Goal: Information Seeking & Learning: Find specific fact

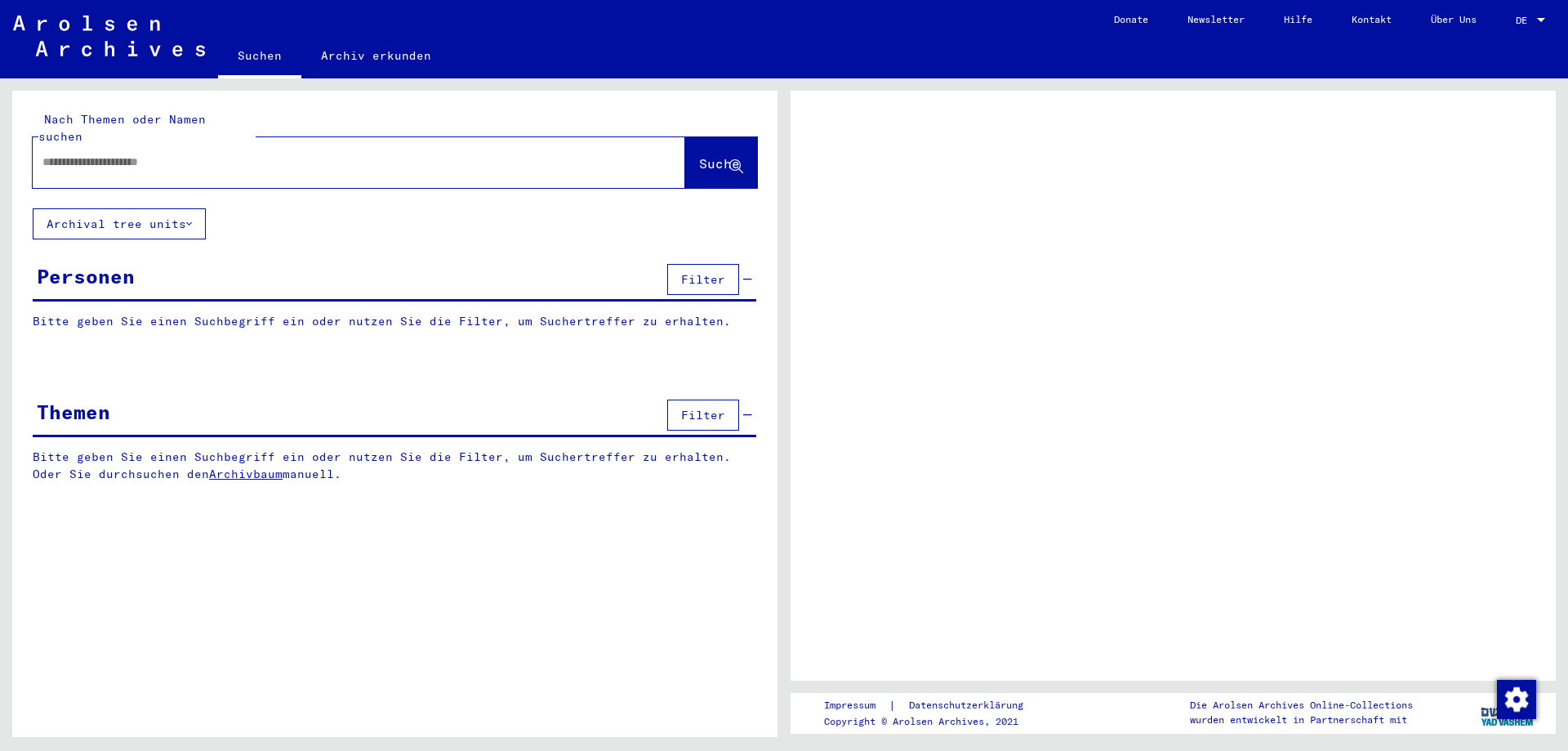
click at [247, 162] on div at bounding box center [340, 162] width 613 height 36
click at [175, 153] on input "text" at bounding box center [344, 162] width 603 height 17
type input "**********"
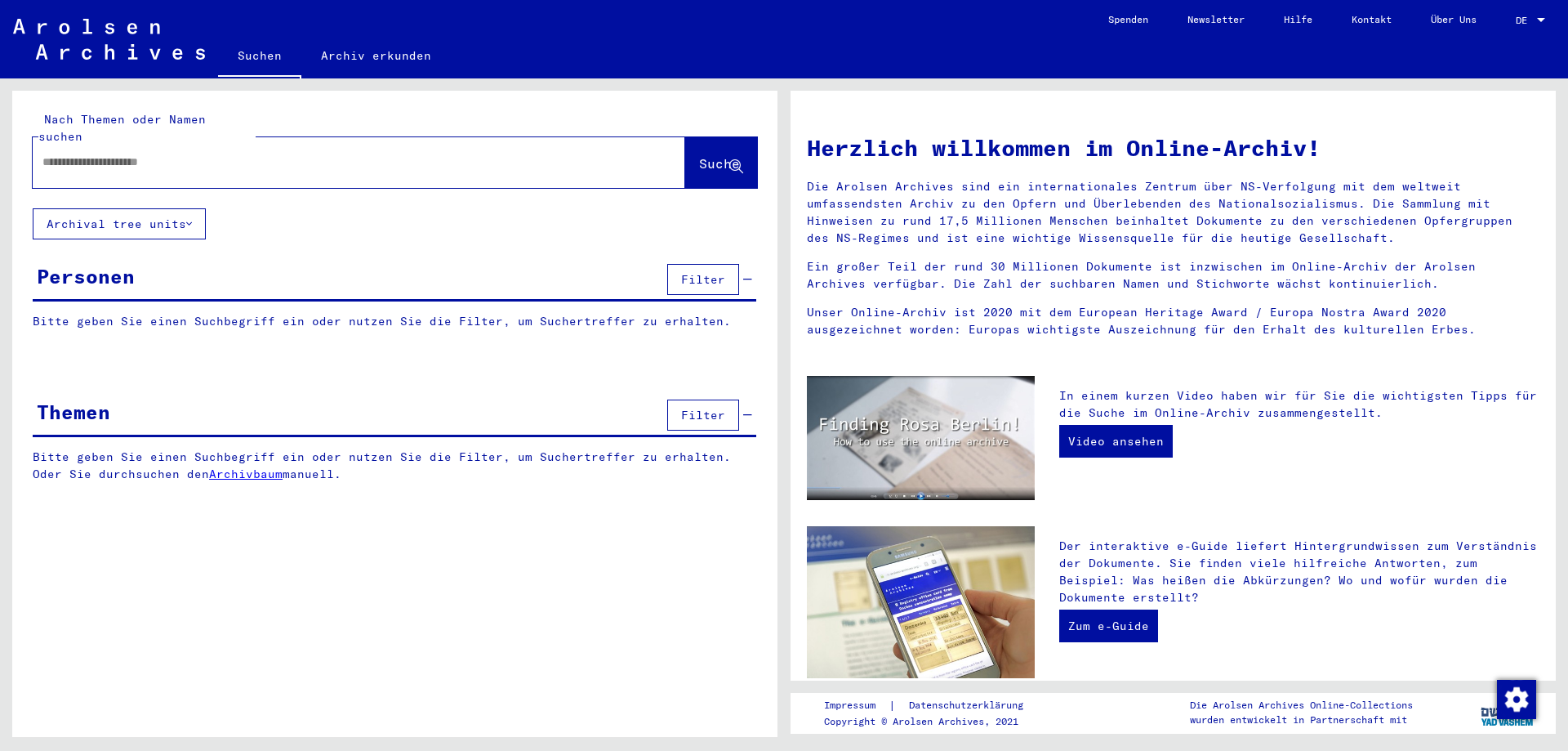
click at [241, 411] on div "Themen Filter" at bounding box center [395, 416] width 723 height 42
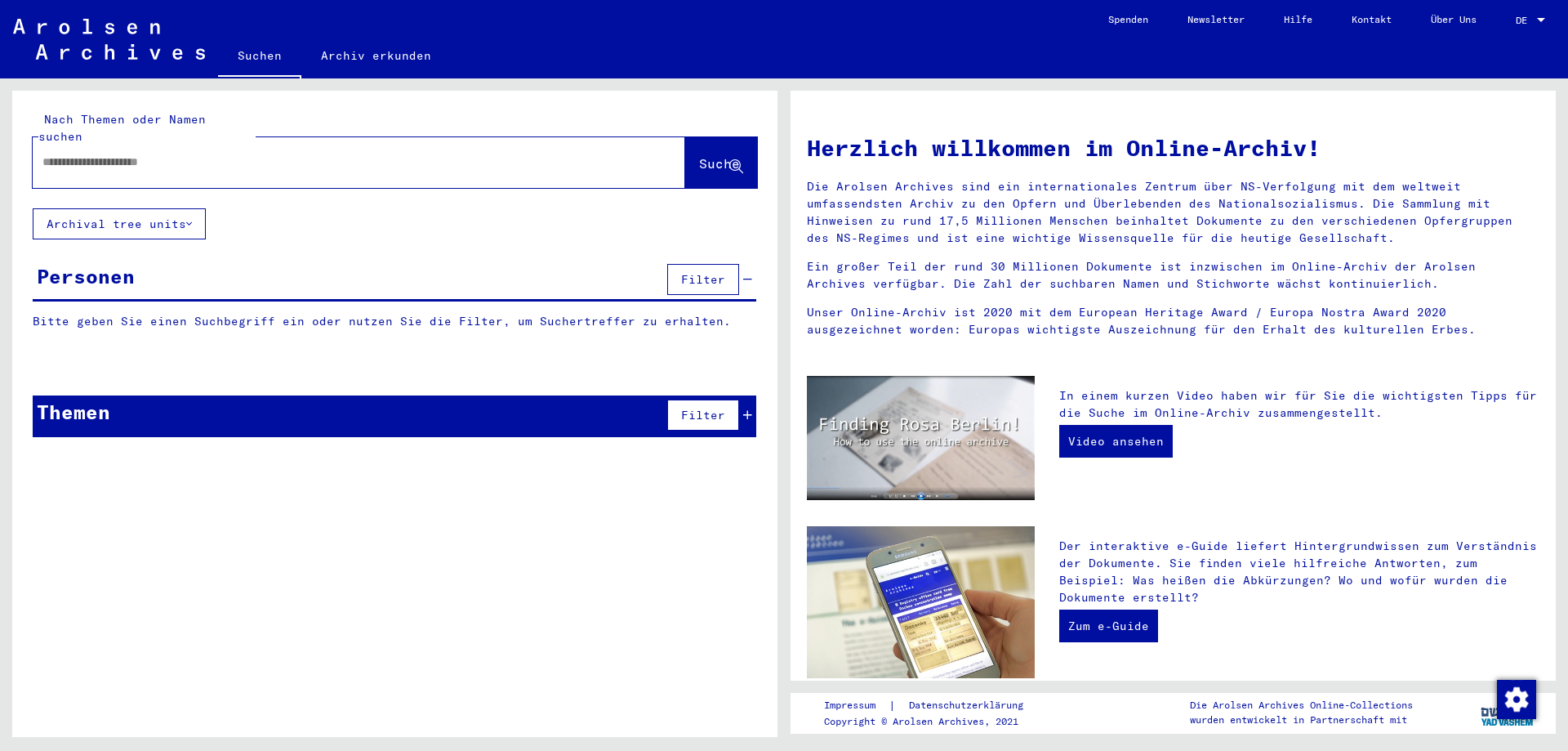
click at [264, 263] on div "Personen Filter" at bounding box center [395, 281] width 723 height 42
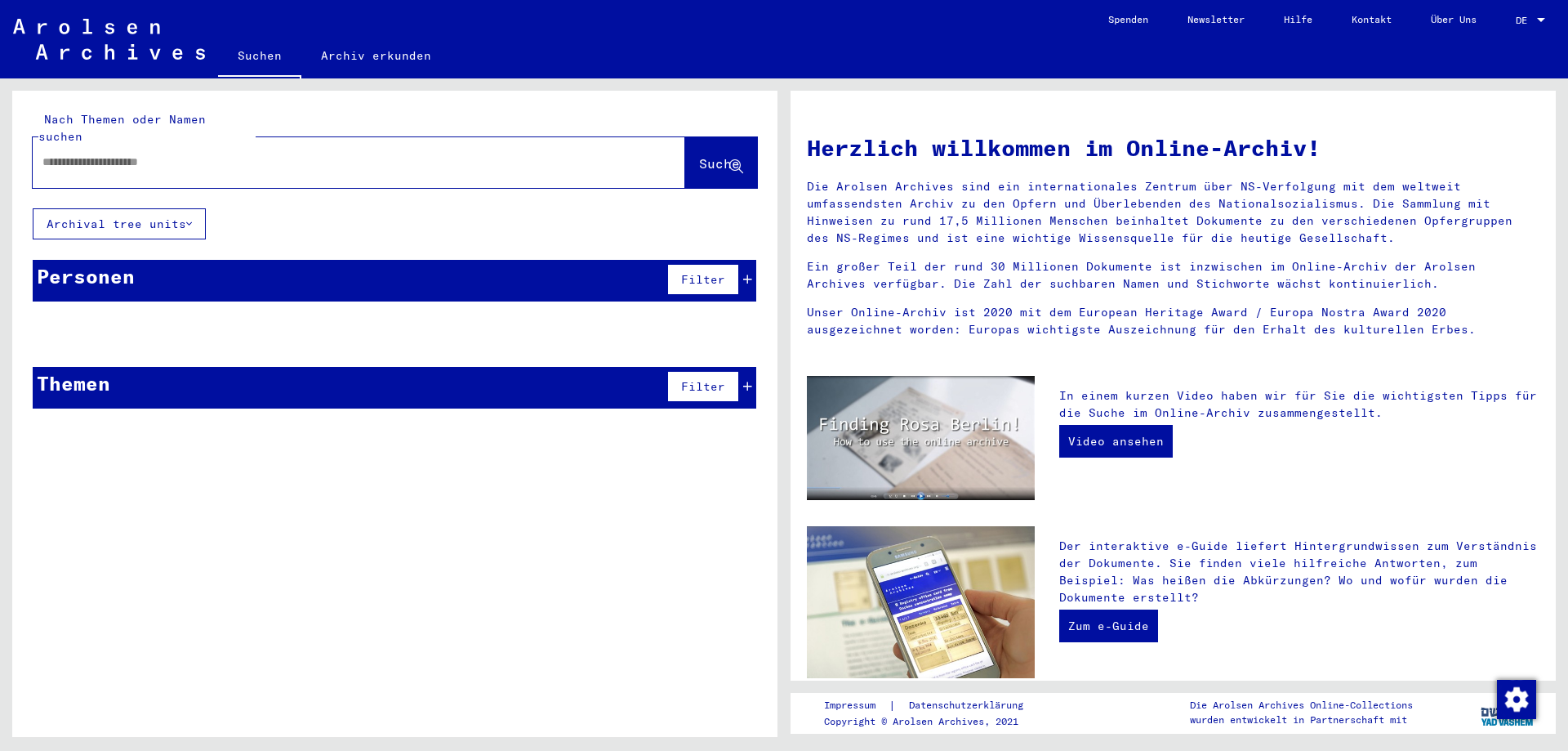
click at [266, 374] on div "Themen Filter" at bounding box center [395, 387] width 723 height 42
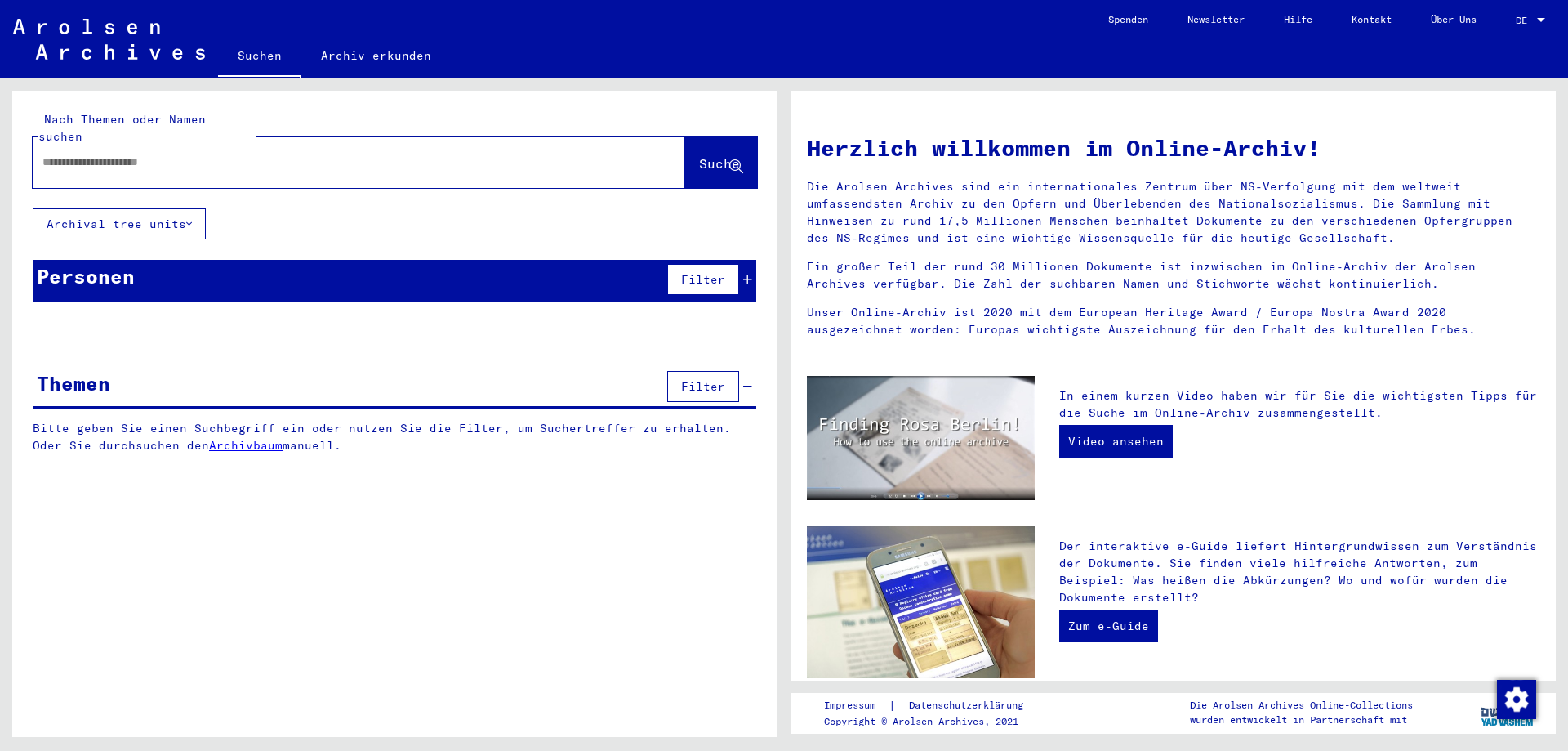
click at [81, 153] on input "text" at bounding box center [339, 162] width 594 height 17
click at [1527, 24] on span "DE" at bounding box center [1524, 19] width 18 height 11
click at [1509, 24] on span "English" at bounding box center [1499, 29] width 40 height 12
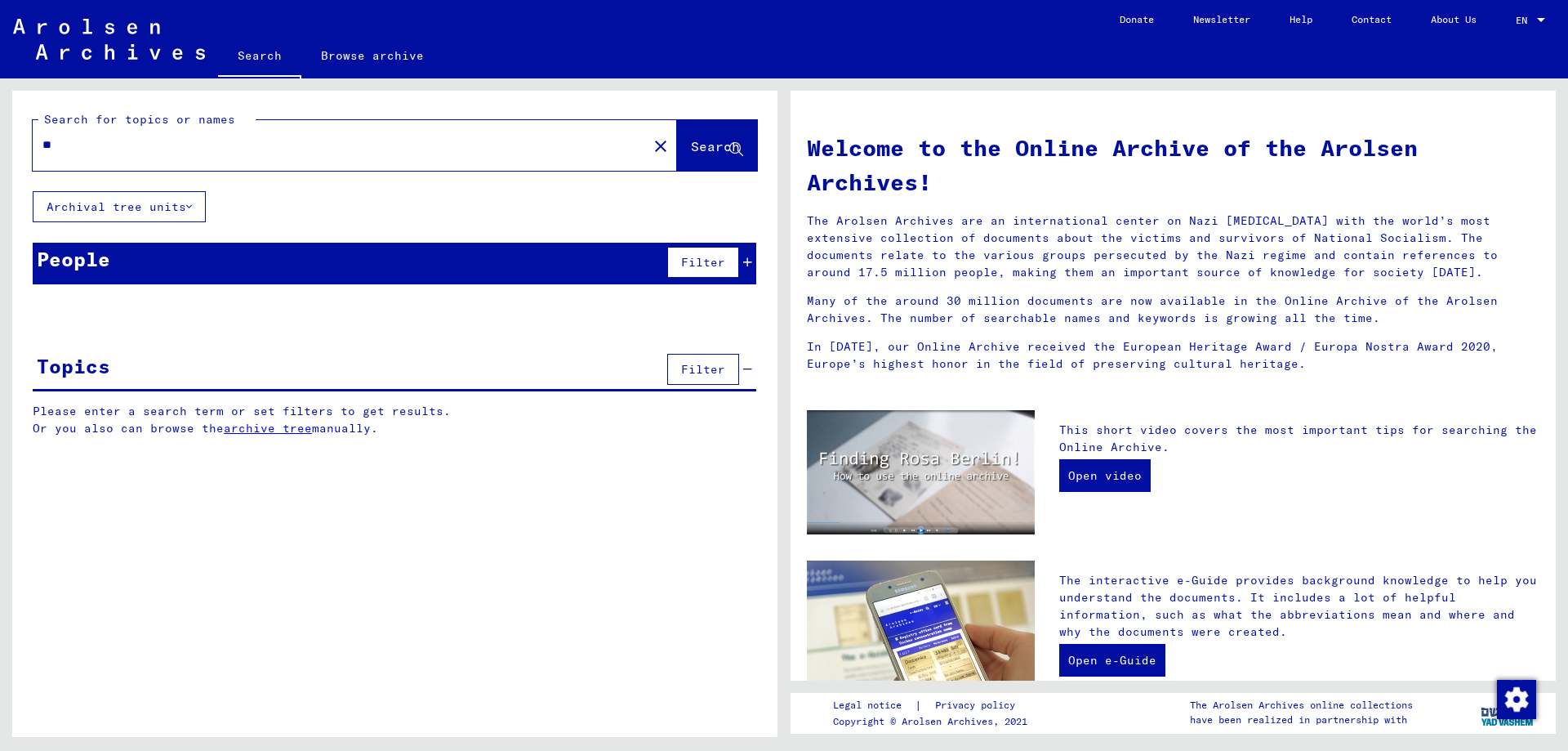
click at [74, 159] on div "**" at bounding box center [330, 144] width 596 height 36
click at [84, 152] on input "**" at bounding box center [335, 145] width 585 height 17
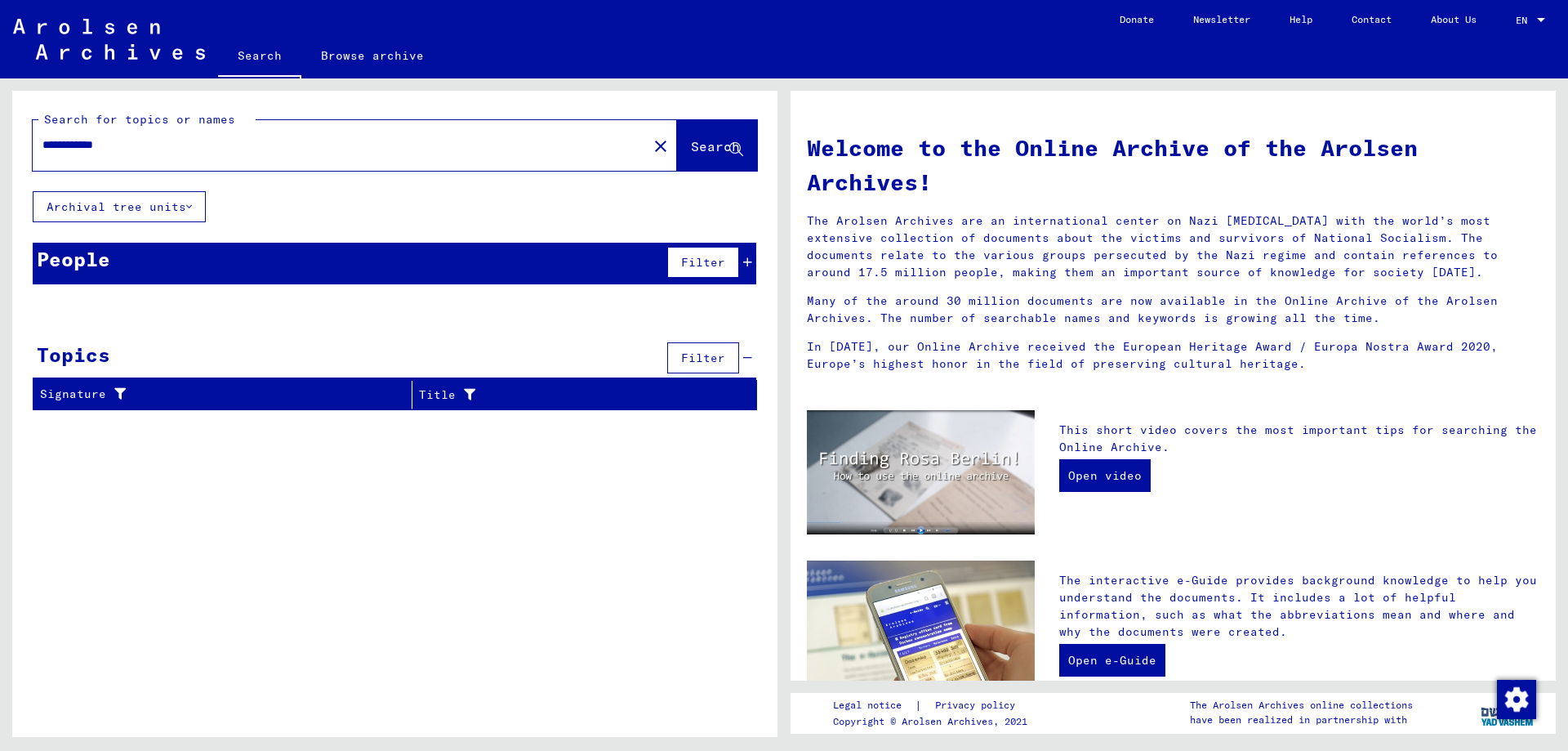
type input "**********"
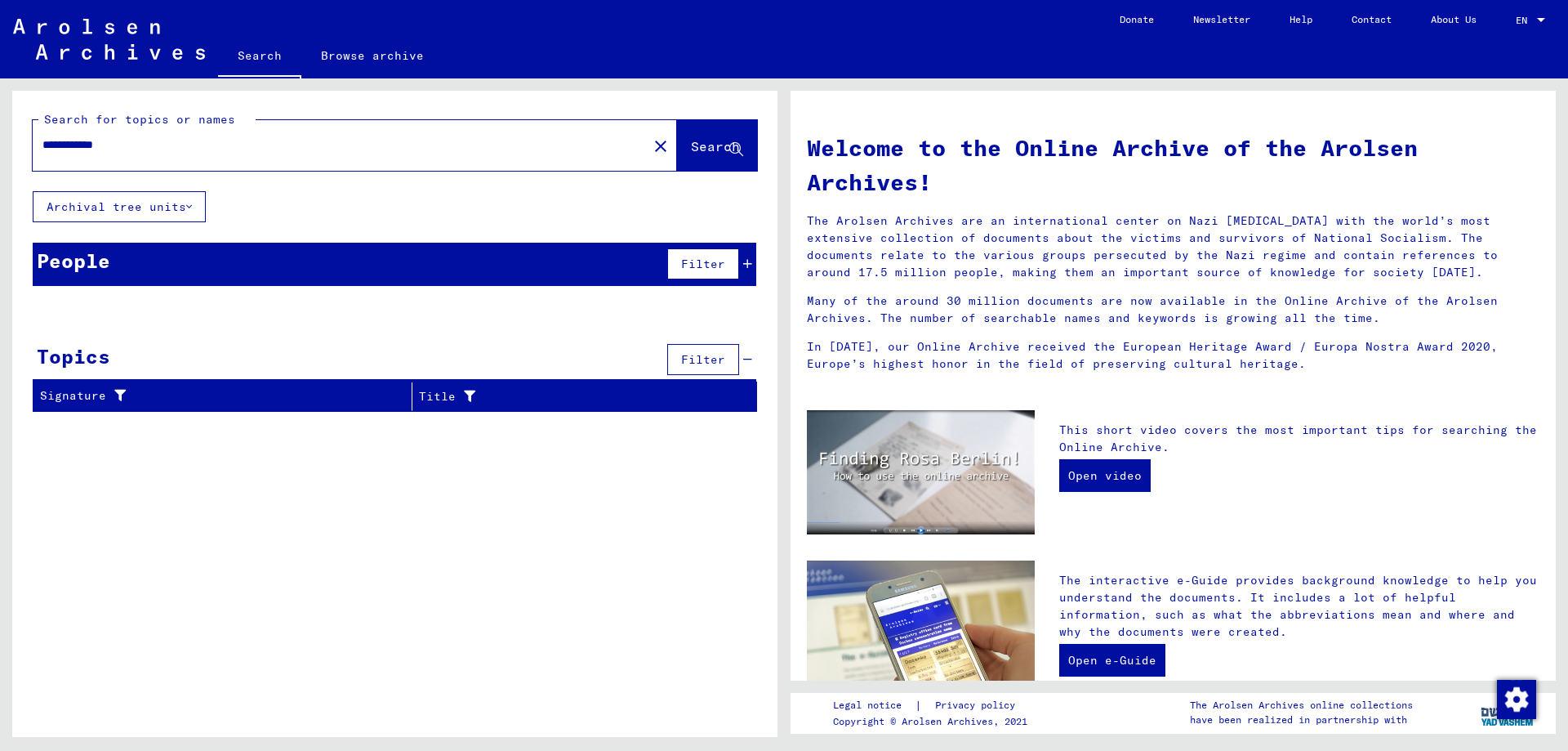
click at [331, 269] on div "People Filter" at bounding box center [395, 264] width 723 height 43
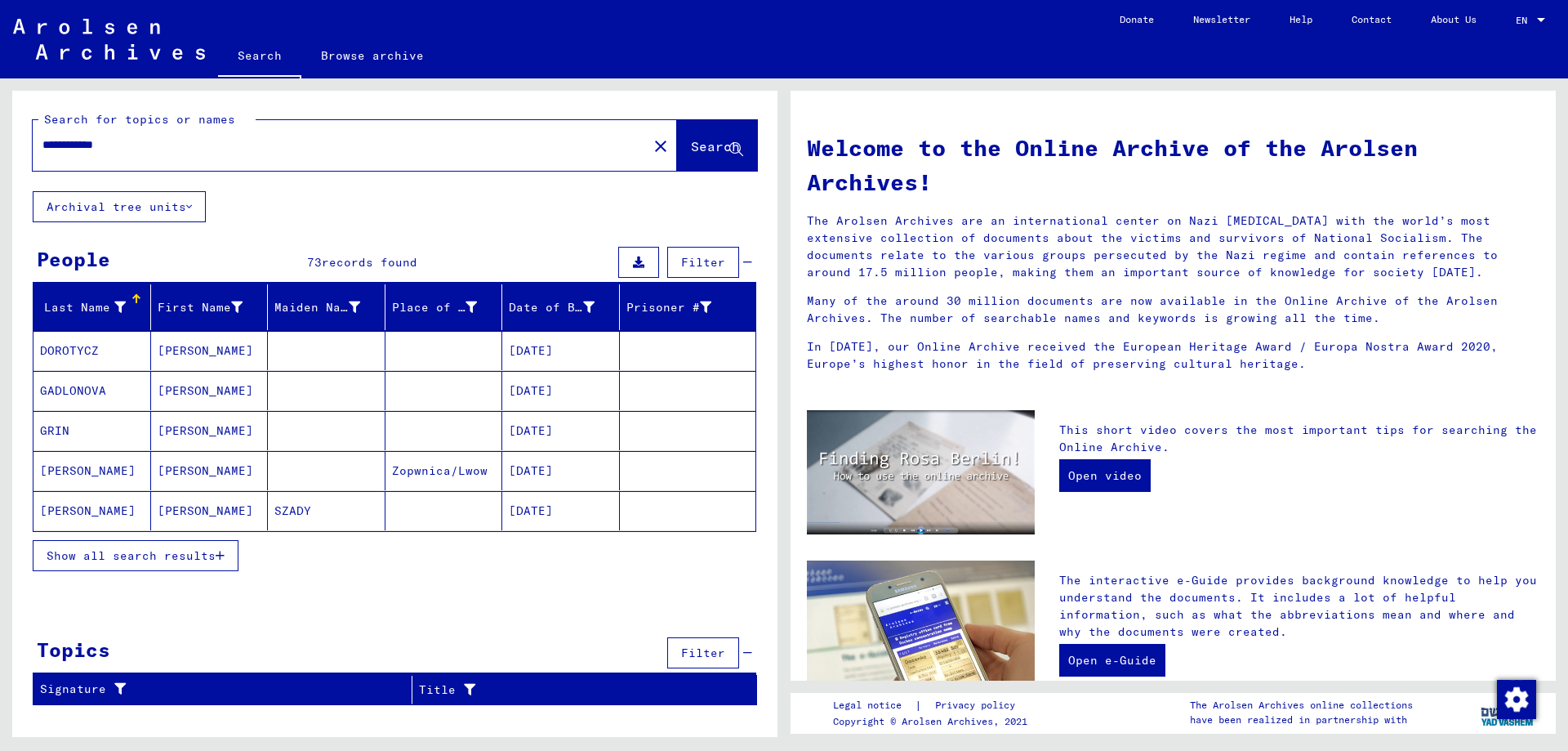
click at [150, 558] on span "Show all search results" at bounding box center [131, 555] width 169 height 14
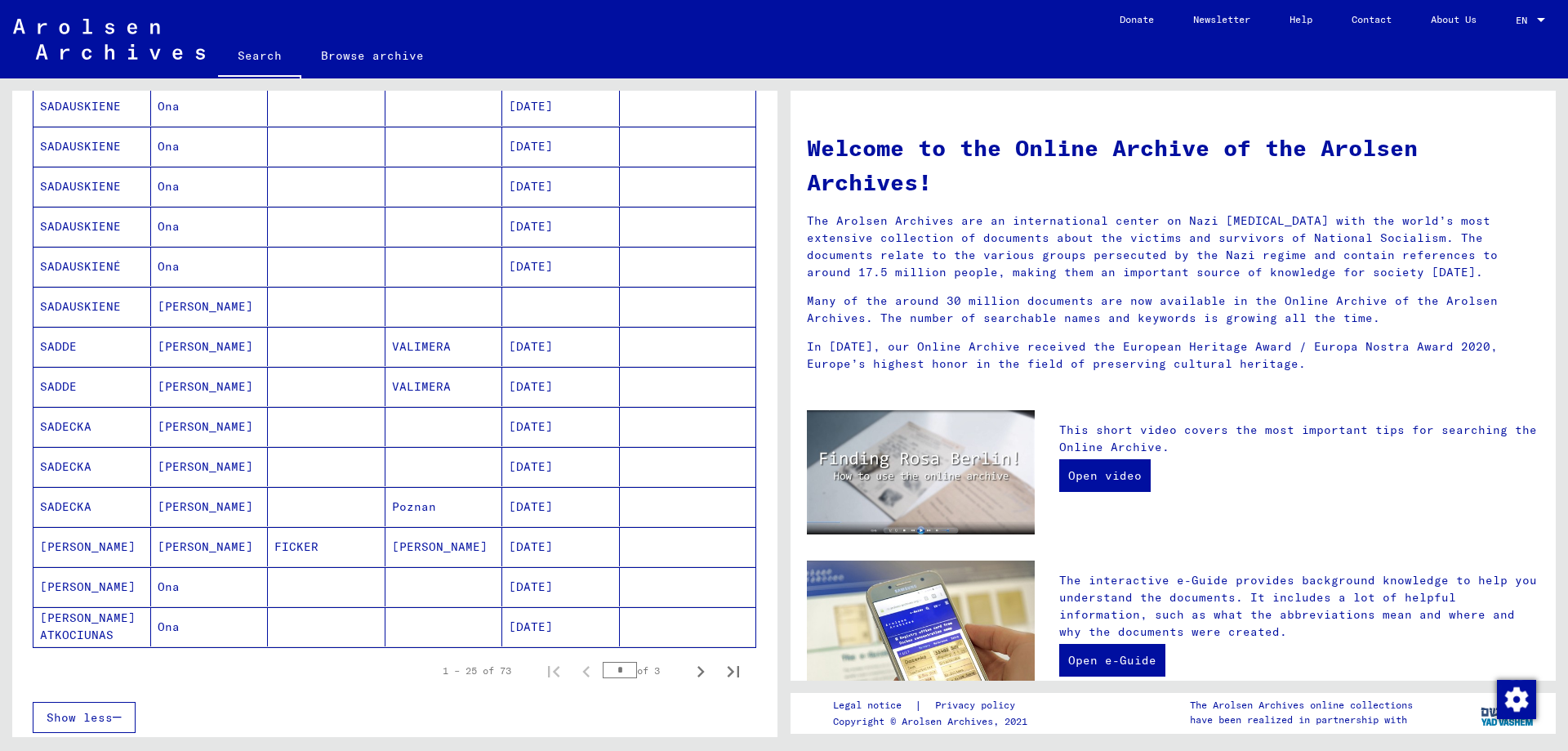
scroll to position [706, 0]
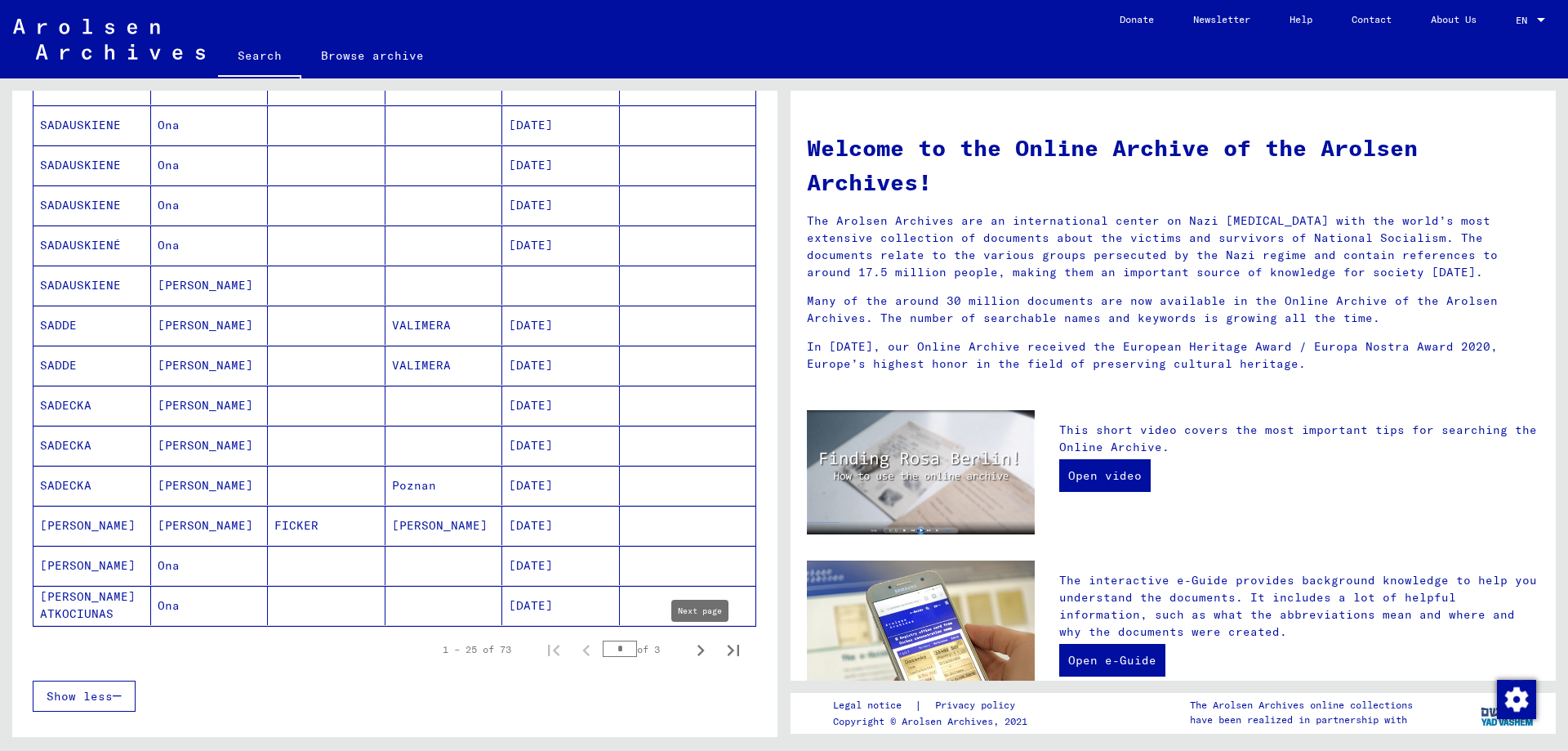
click at [701, 652] on icon "Next page" at bounding box center [701, 650] width 8 height 11
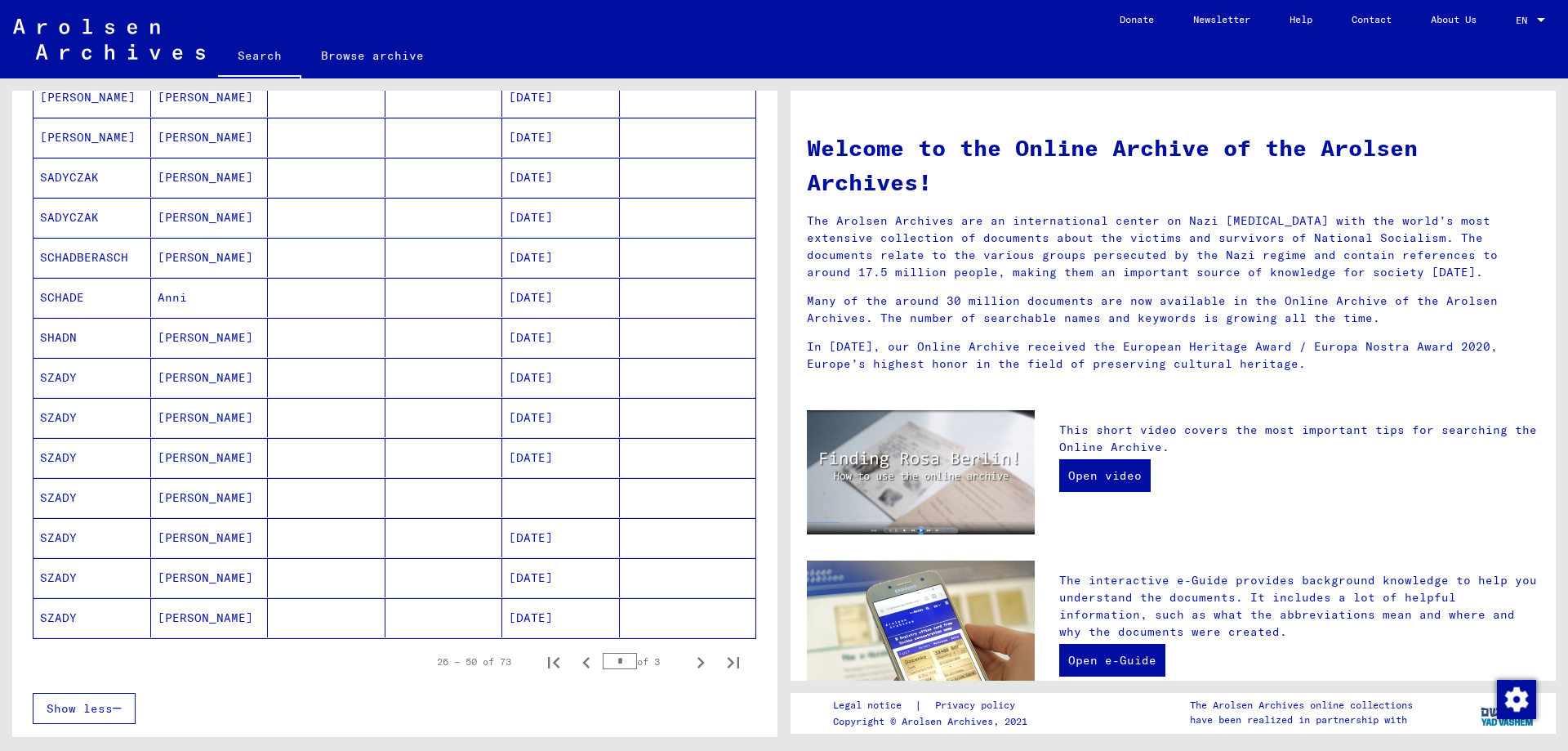
scroll to position [794, 0]
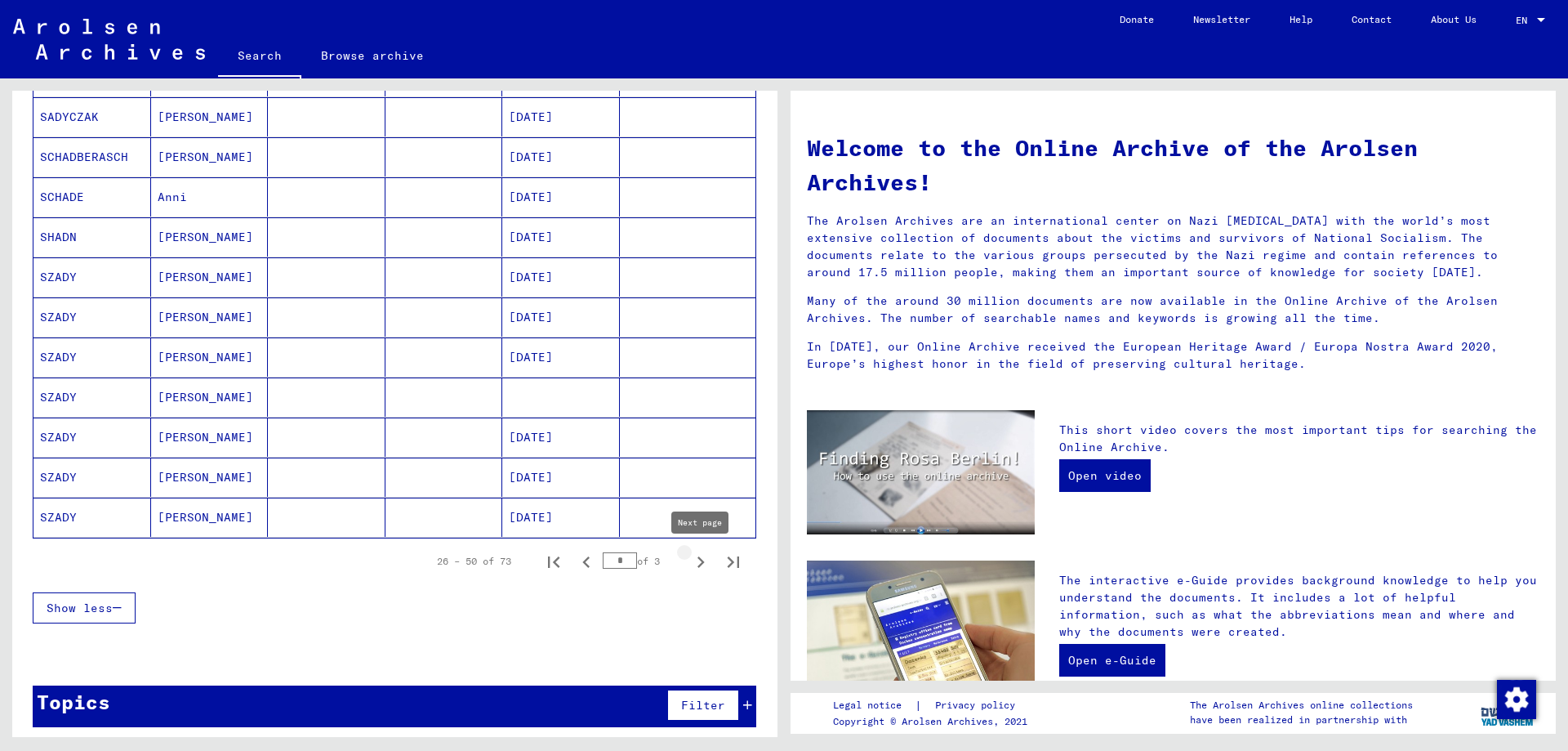
click at [704, 557] on icon "Next page" at bounding box center [701, 562] width 23 height 23
type input "*"
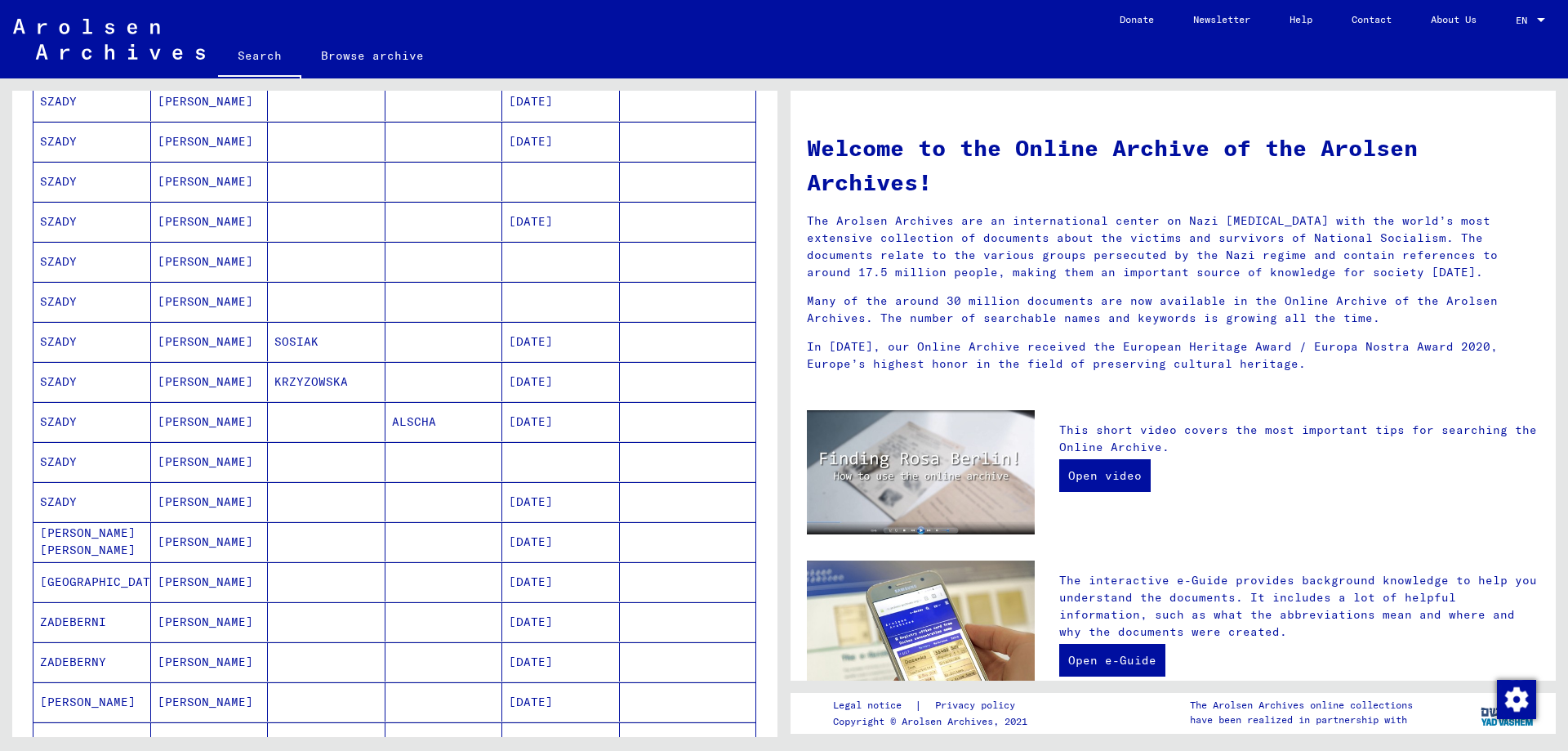
scroll to position [722, 0]
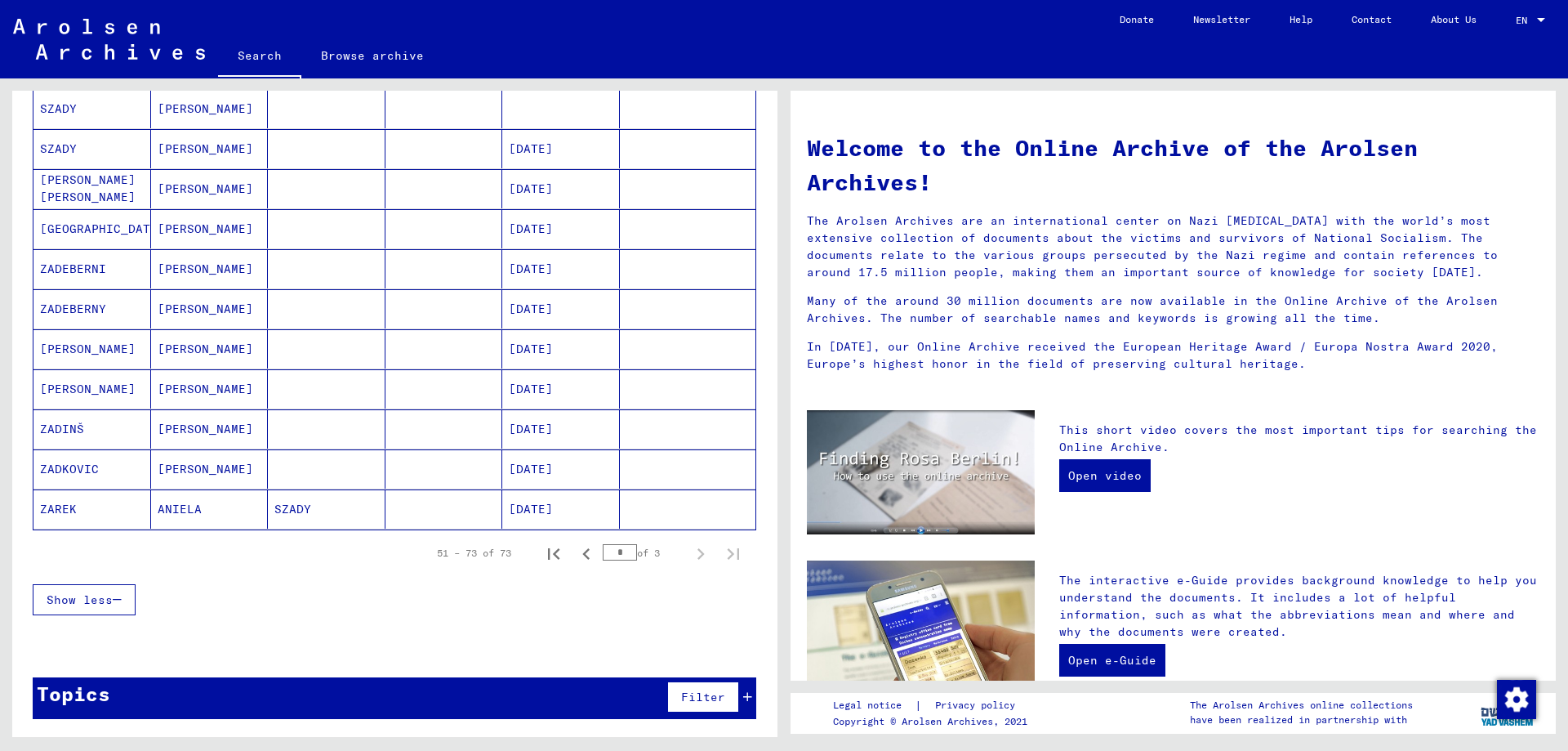
click at [446, 687] on div "Topics Filter" at bounding box center [395, 698] width 723 height 42
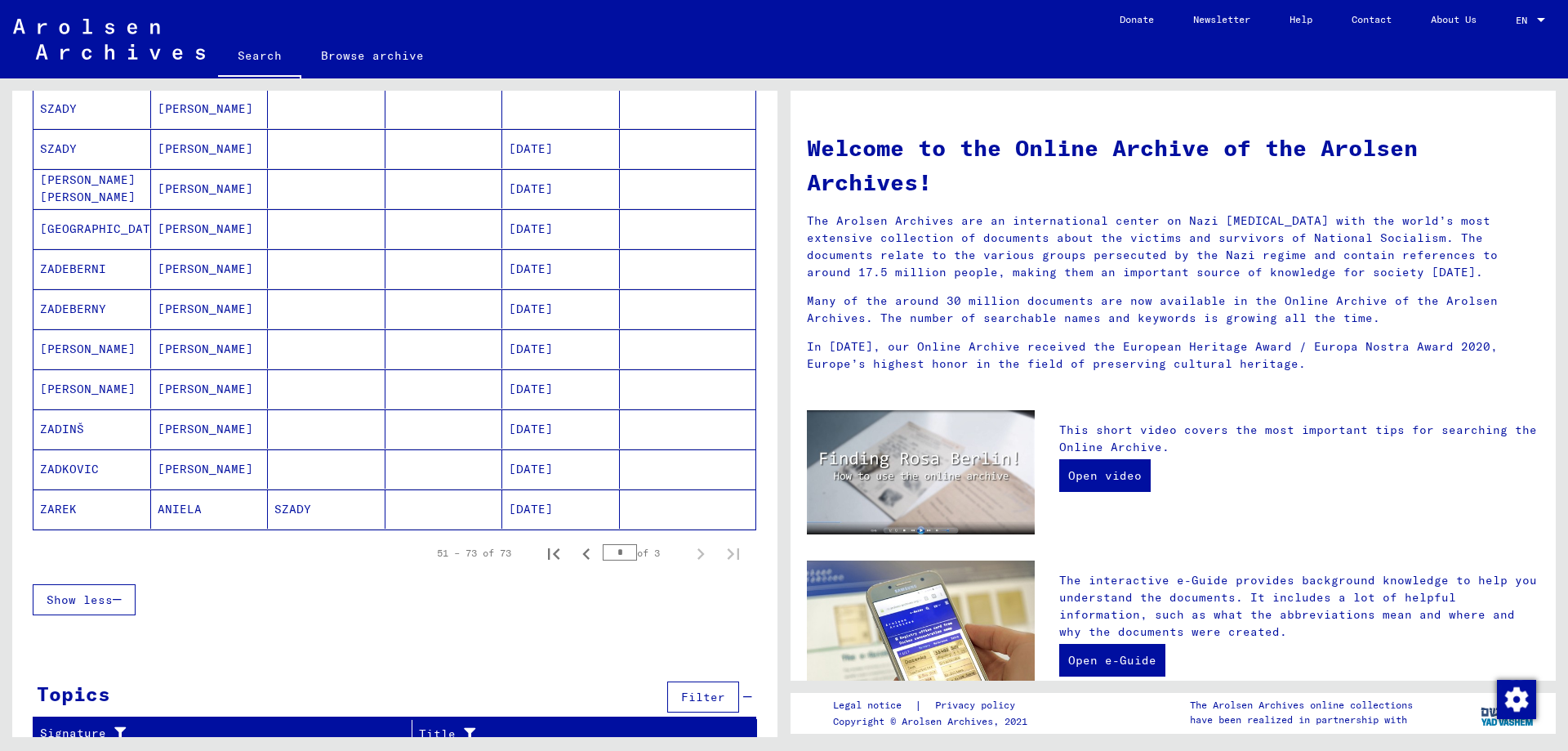
scroll to position [736, 0]
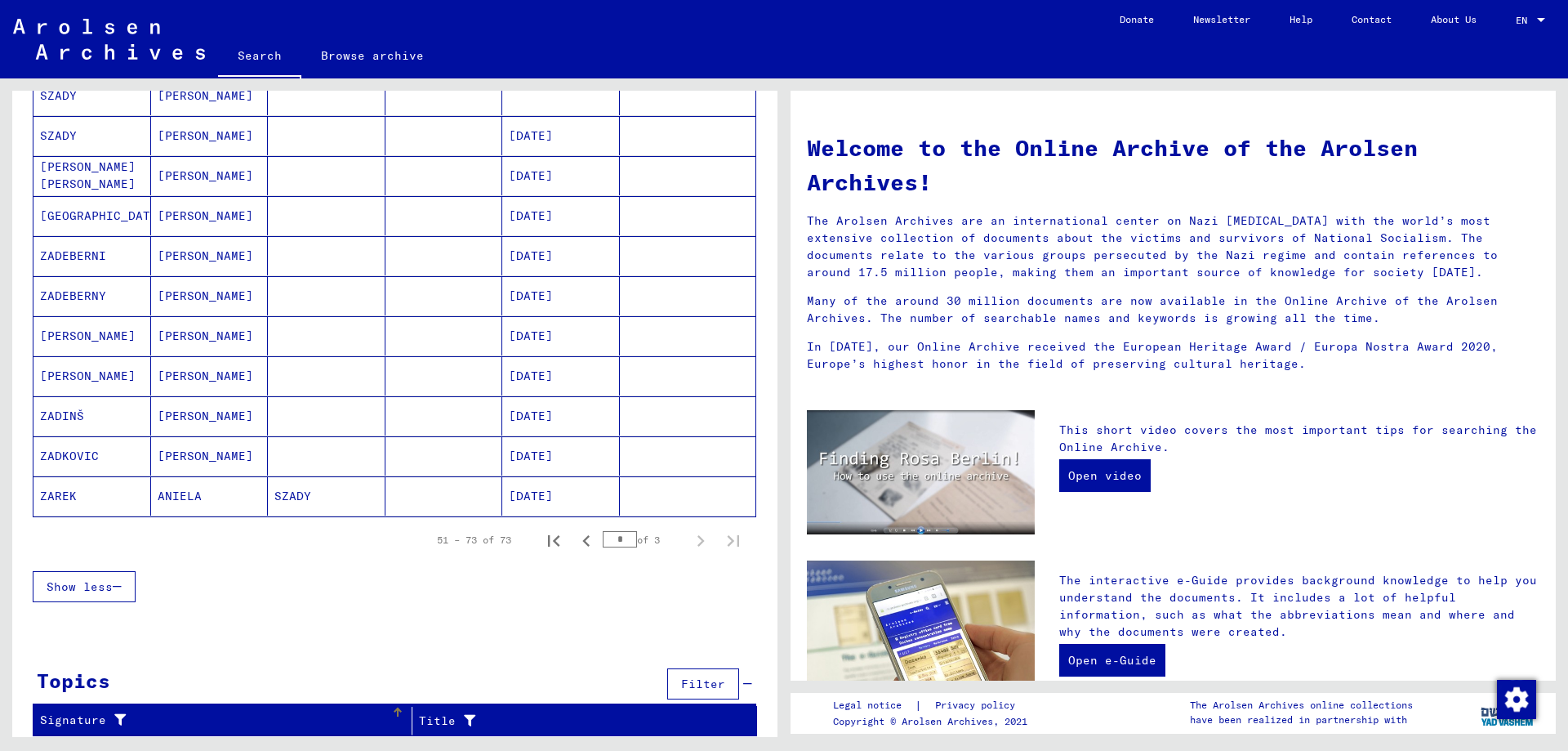
click at [265, 707] on th "Signature" at bounding box center [223, 721] width 379 height 29
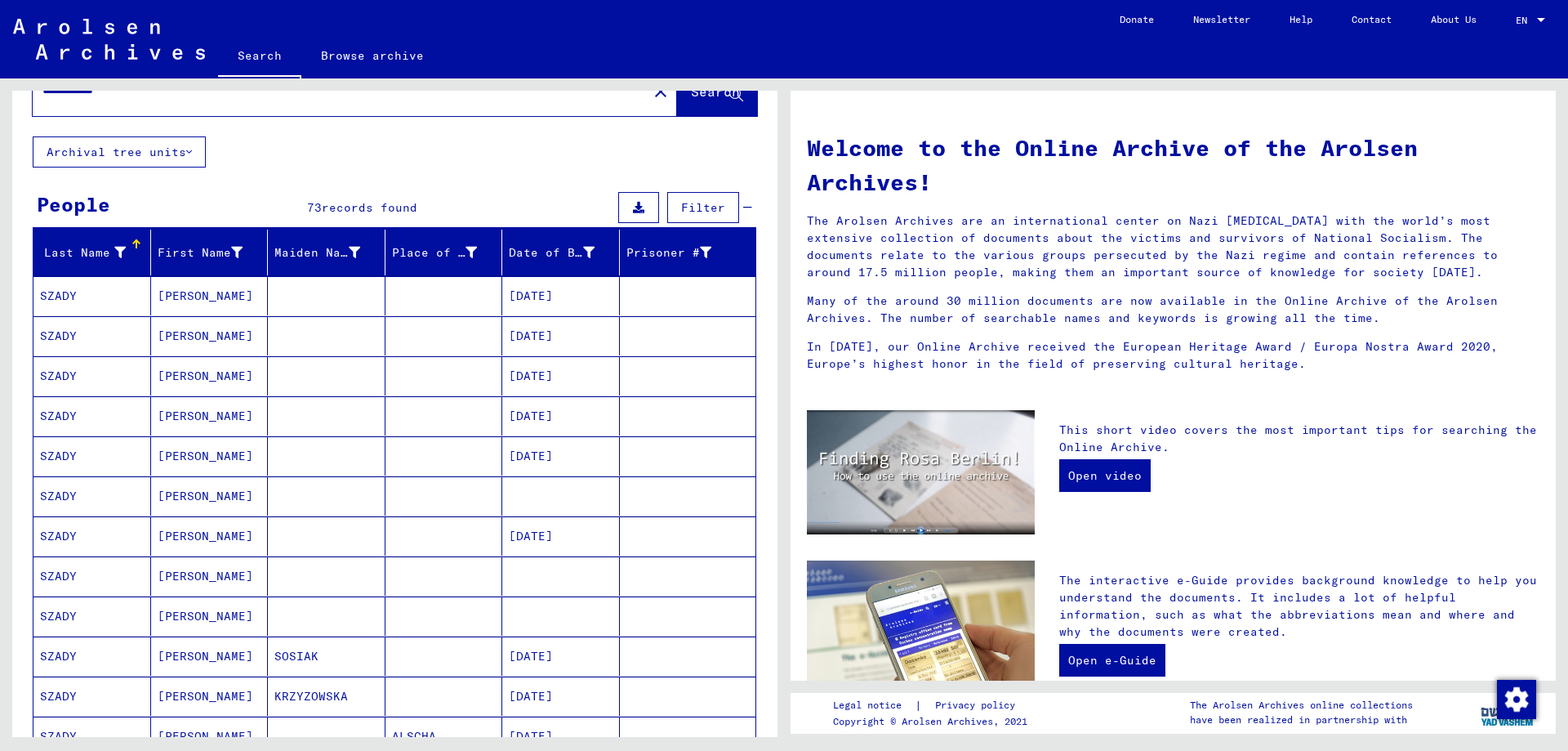
scroll to position [30, 0]
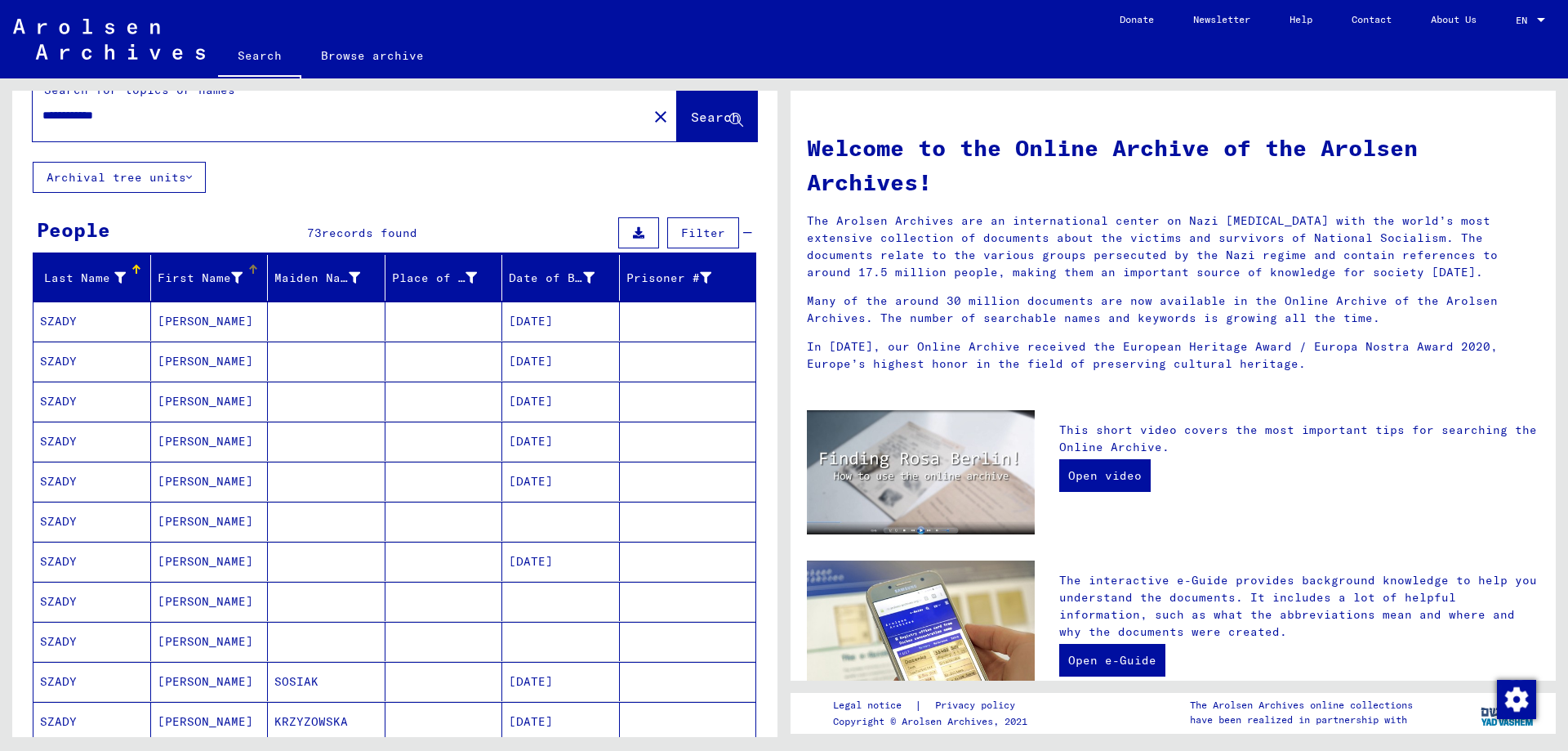
click at [215, 270] on div "First Name" at bounding box center [200, 278] width 86 height 17
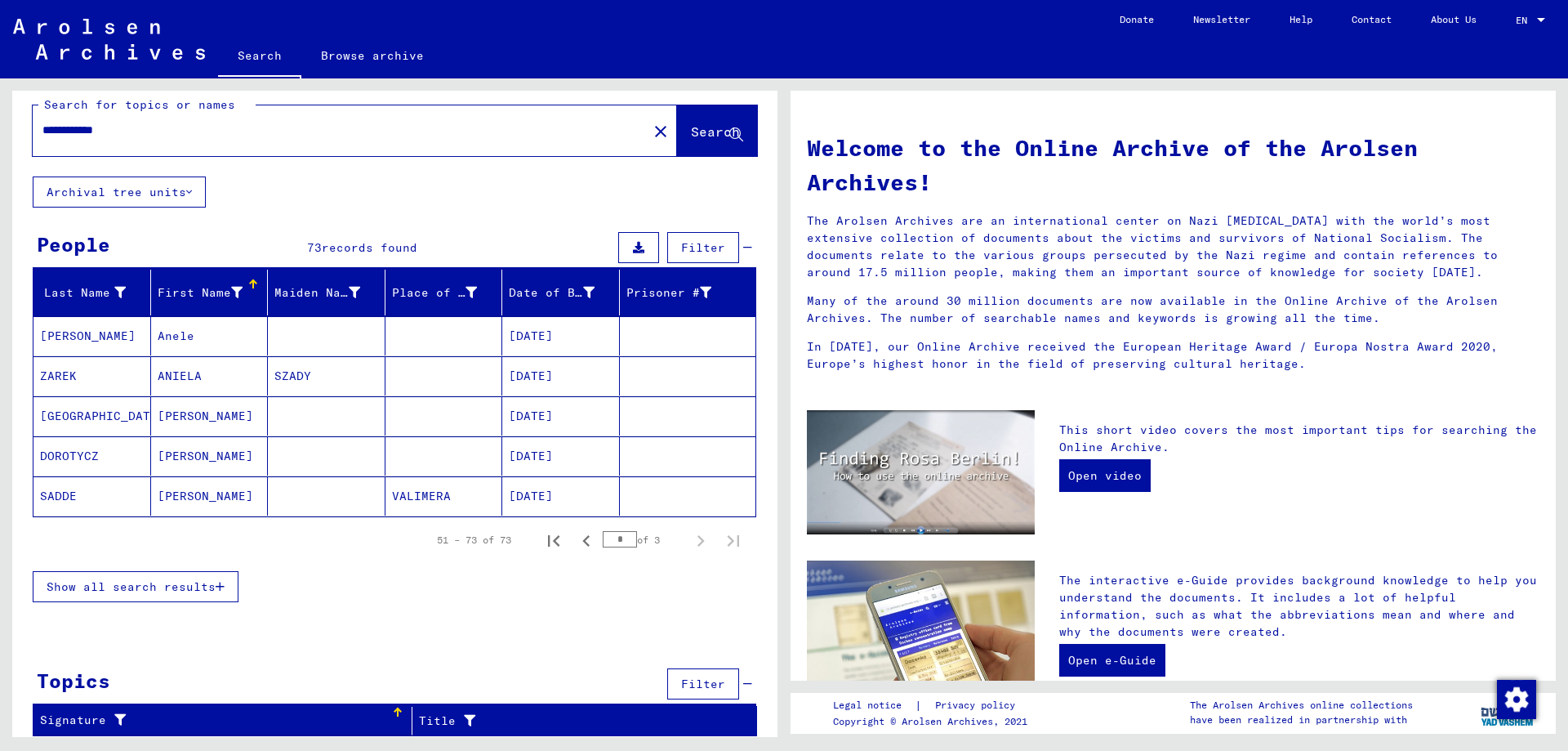
scroll to position [14, 0]
click at [133, 240] on div "People 73 records found Filter" at bounding box center [395, 248] width 723 height 42
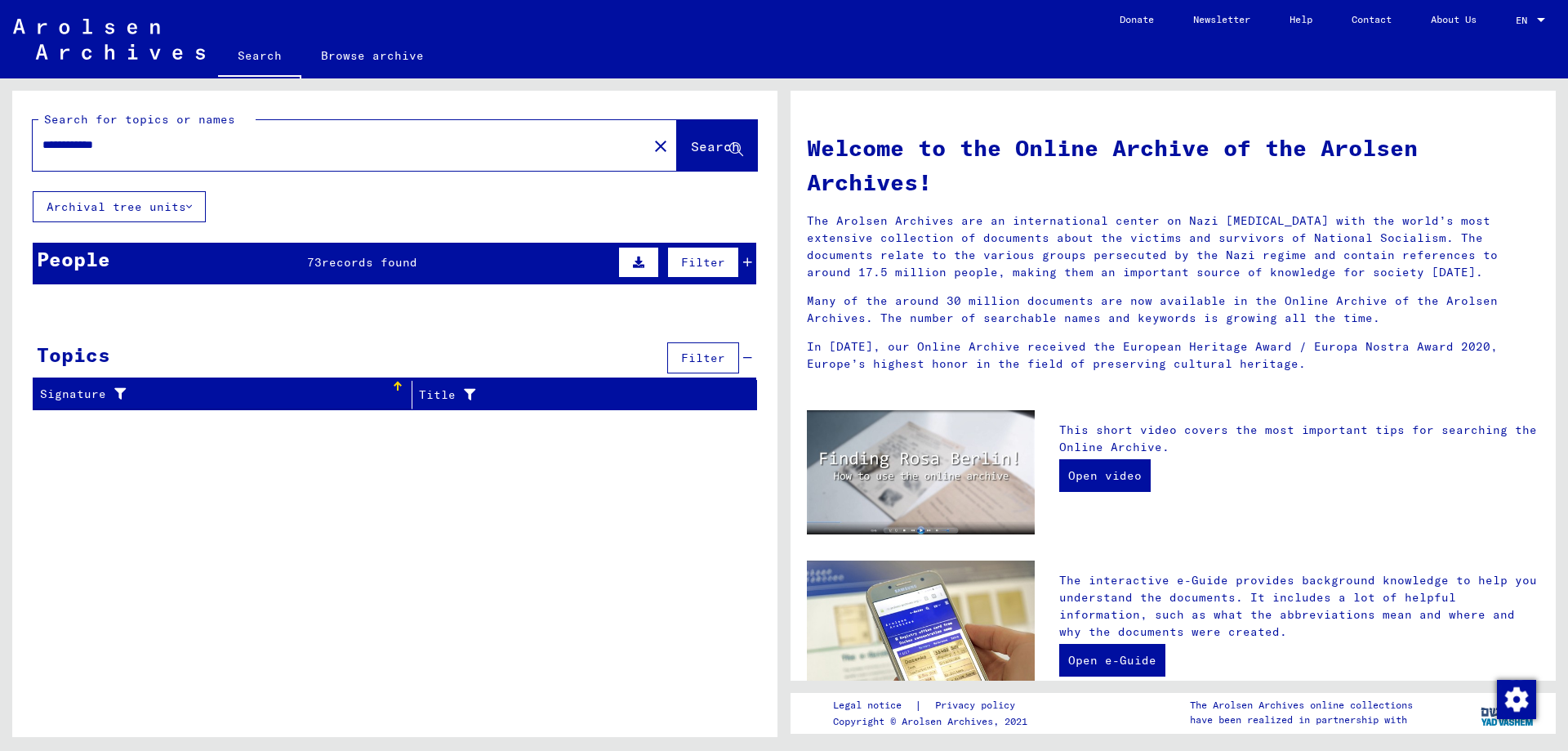
scroll to position [0, 0]
click at [162, 386] on div "Signature" at bounding box center [215, 394] width 352 height 17
click at [67, 347] on mat-cell "[PERSON_NAME]" at bounding box center [92, 350] width 118 height 39
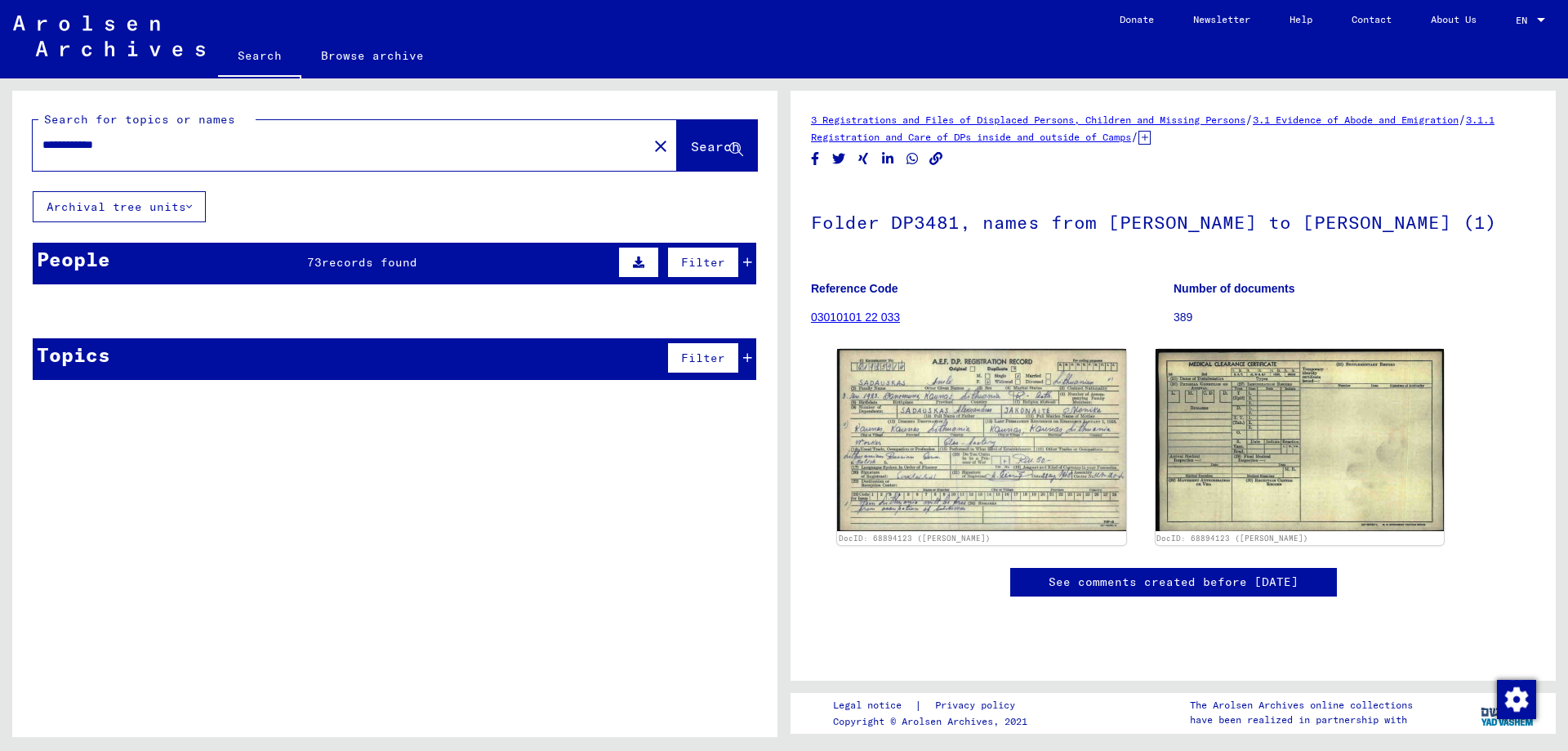
click at [67, 347] on mat-cell "[PERSON_NAME]" at bounding box center [92, 350] width 118 height 40
click at [77, 147] on input "**********" at bounding box center [340, 145] width 596 height 17
type input "**********"
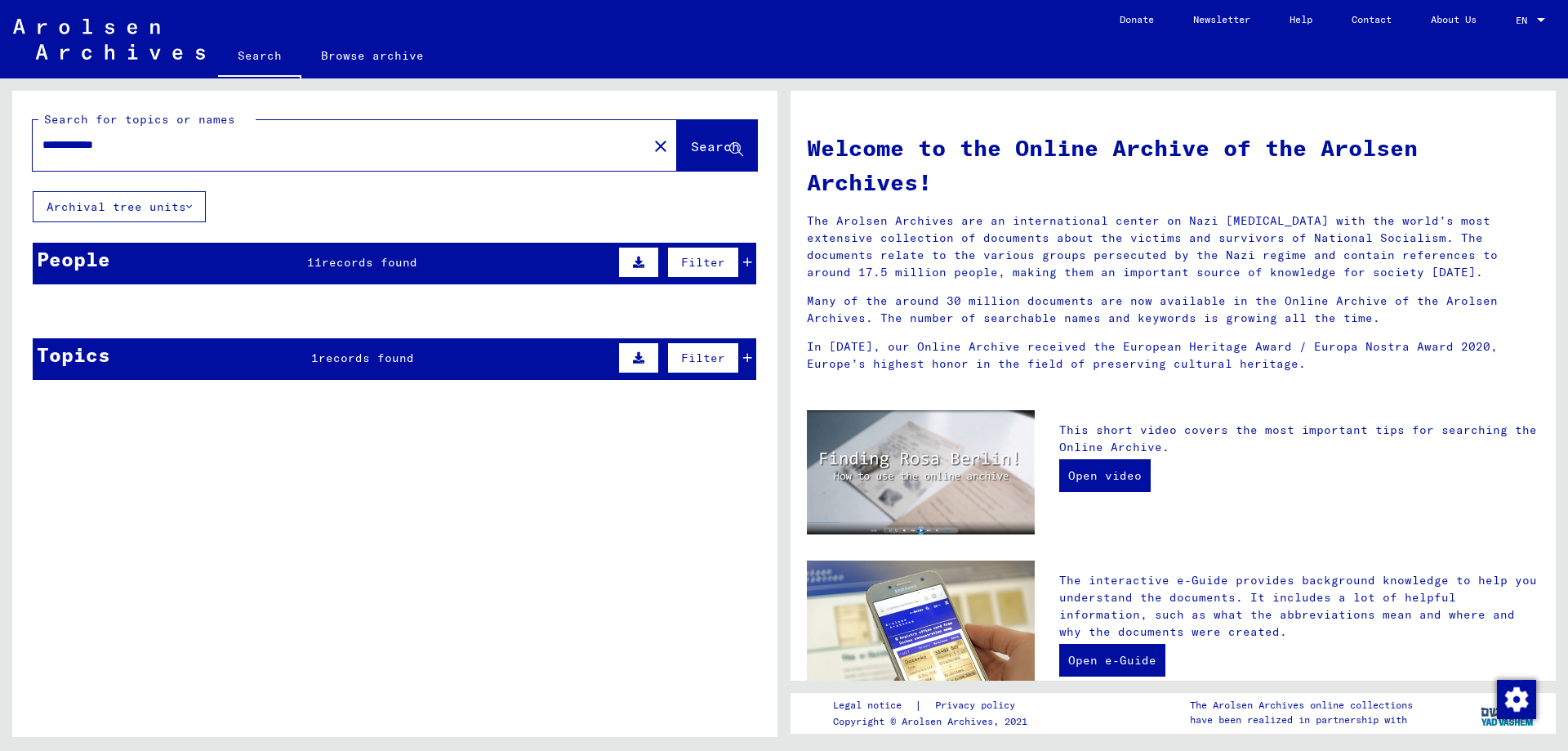
click at [302, 366] on div "Topics 1 records found Filter" at bounding box center [395, 359] width 723 height 42
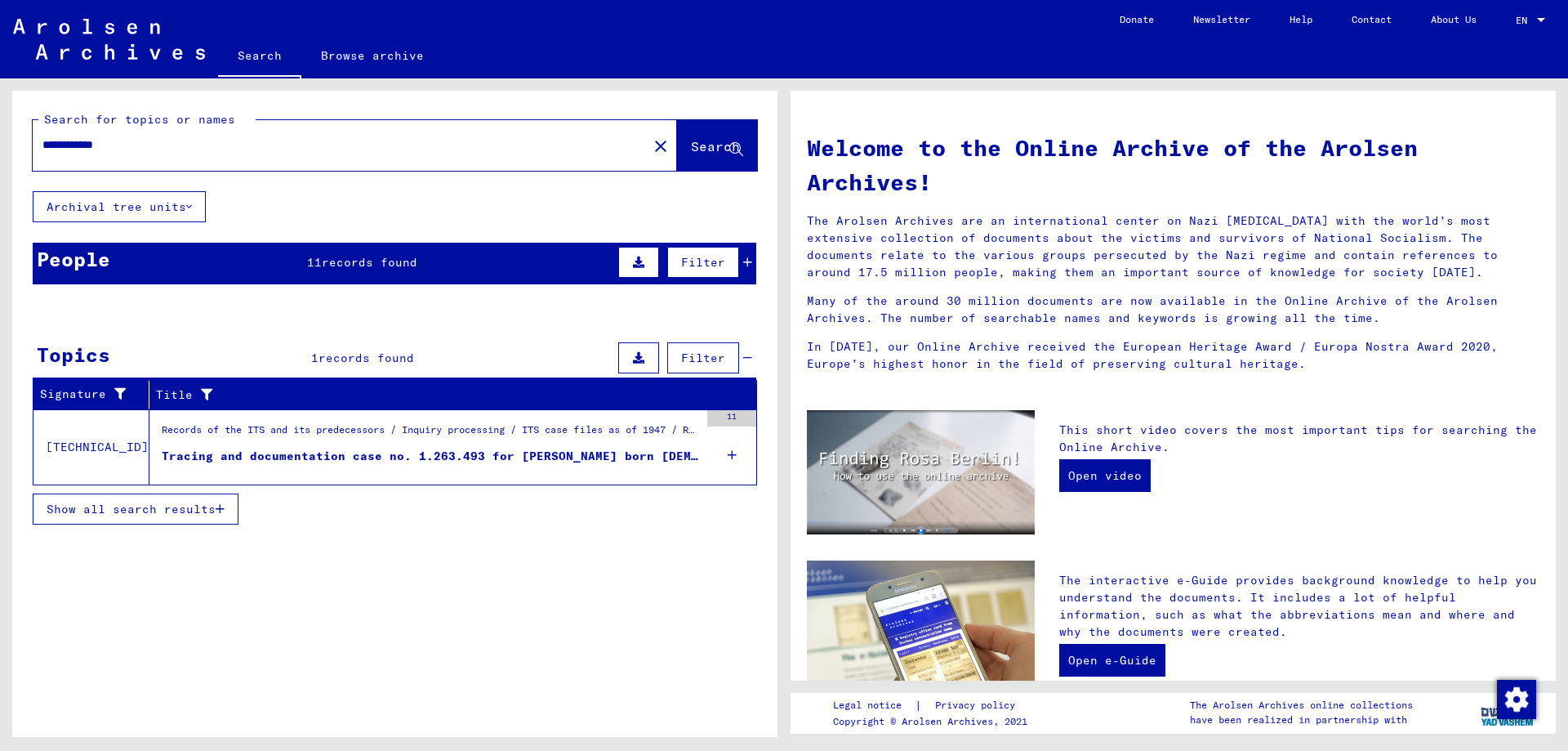
click at [296, 459] on div "Tracing and documentation case no. 1.263.493 for [PERSON_NAME] born [DEMOGRAPHI…" at bounding box center [430, 456] width 537 height 17
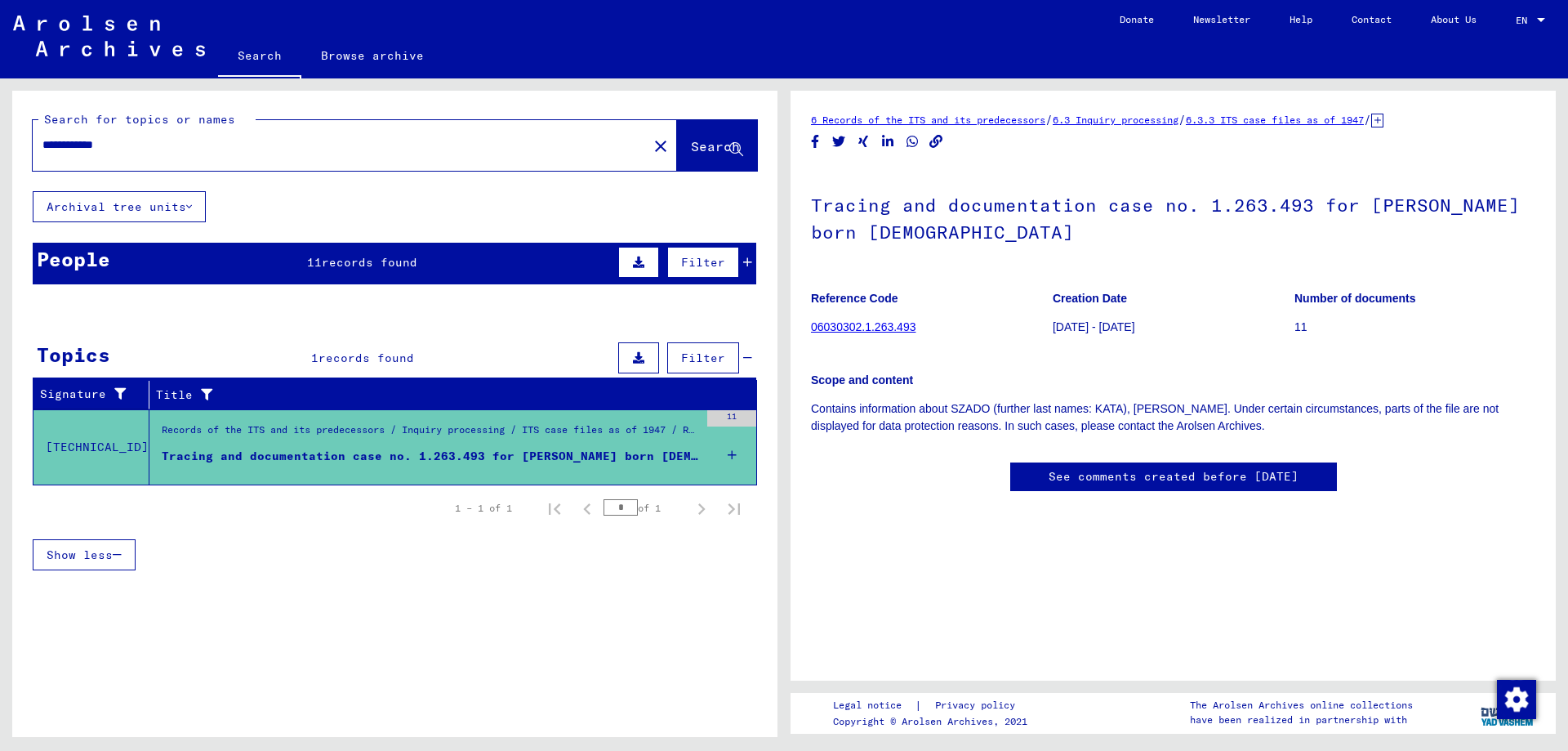
drag, startPoint x: 1061, startPoint y: 227, endPoint x: 1181, endPoint y: 198, distance: 123.5
drag, startPoint x: 979, startPoint y: 215, endPoint x: 946, endPoint y: 240, distance: 41.4
drag, startPoint x: 945, startPoint y: 216, endPoint x: 897, endPoint y: 303, distance: 99.4
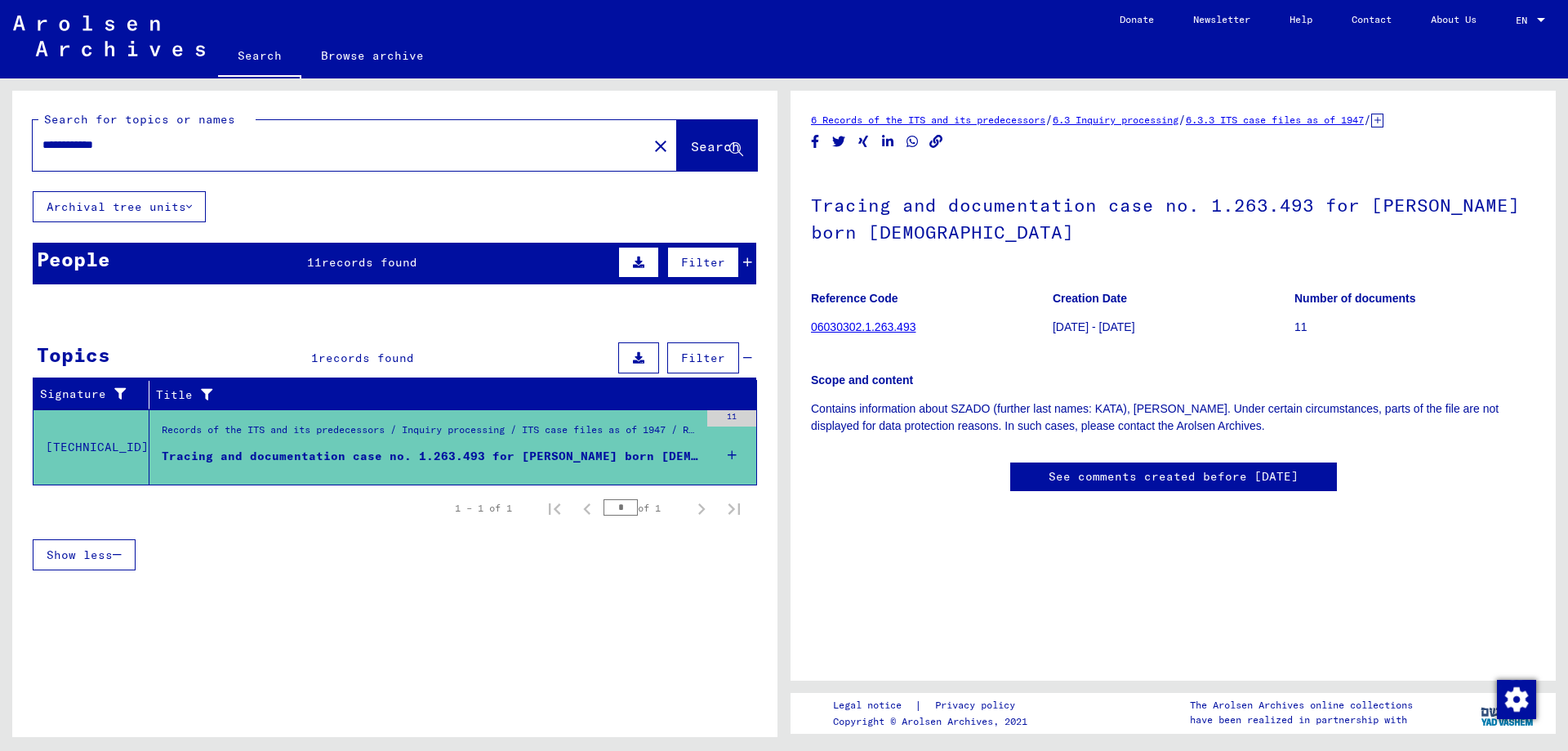
click at [1305, 320] on p "11" at bounding box center [1415, 327] width 241 height 17
click at [1314, 331] on p "11" at bounding box center [1415, 327] width 241 height 17
click at [1296, 325] on p "11" at bounding box center [1415, 327] width 241 height 17
click at [444, 278] on div "People 11 records found Filter" at bounding box center [395, 263] width 723 height 42
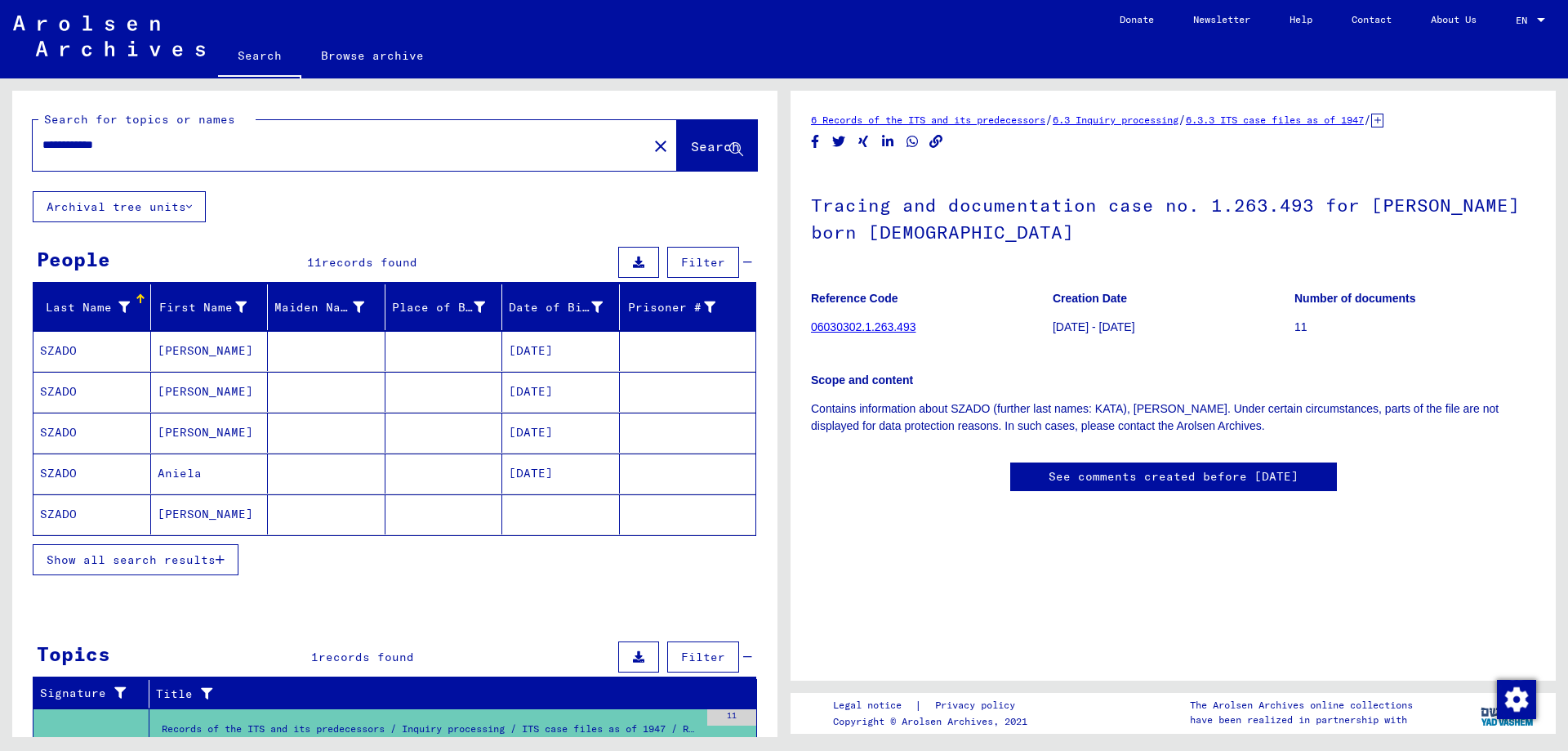
click at [197, 546] on button "Show all search results" at bounding box center [136, 559] width 206 height 31
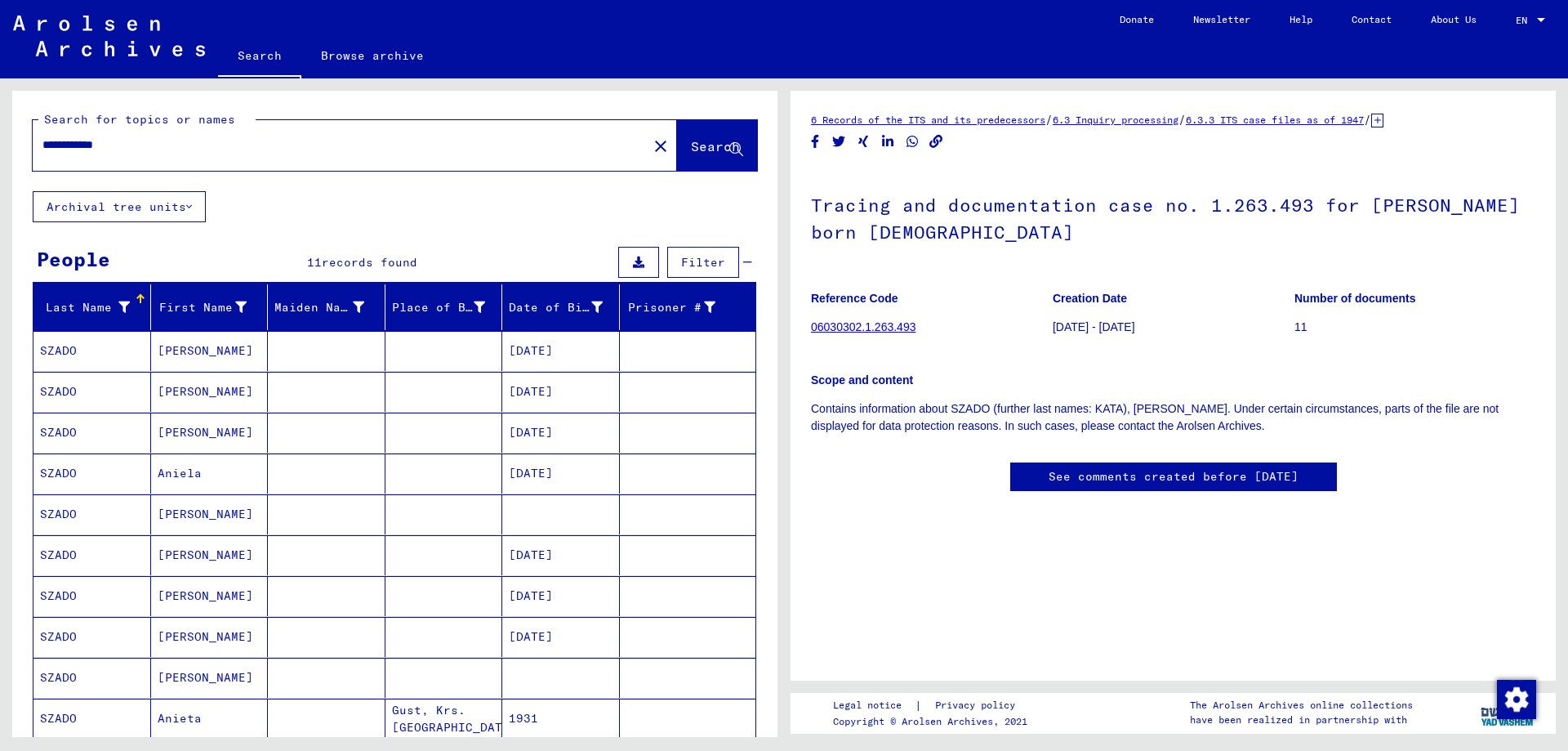
scroll to position [88, 0]
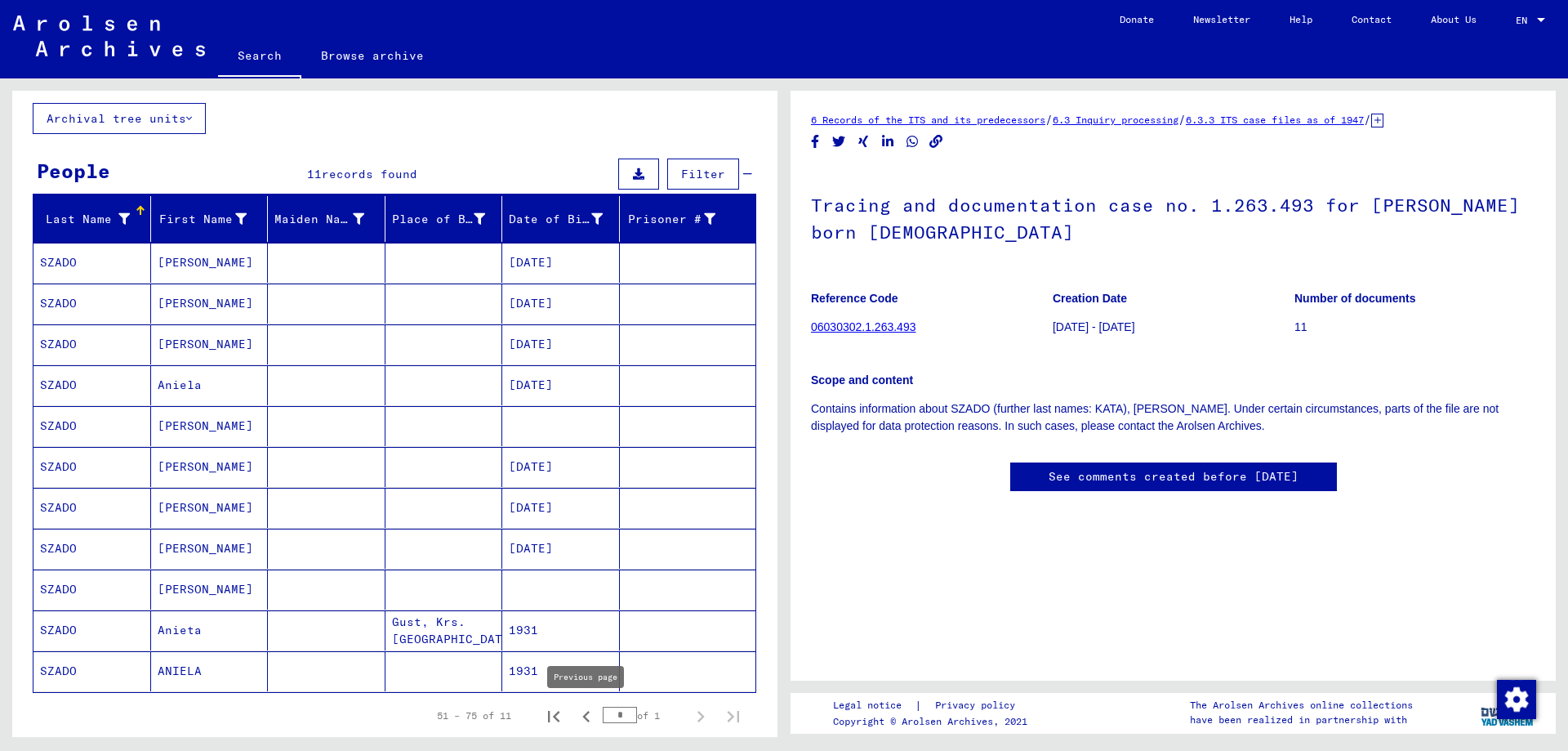
click at [573, 710] on button "Previous page" at bounding box center [586, 715] width 33 height 33
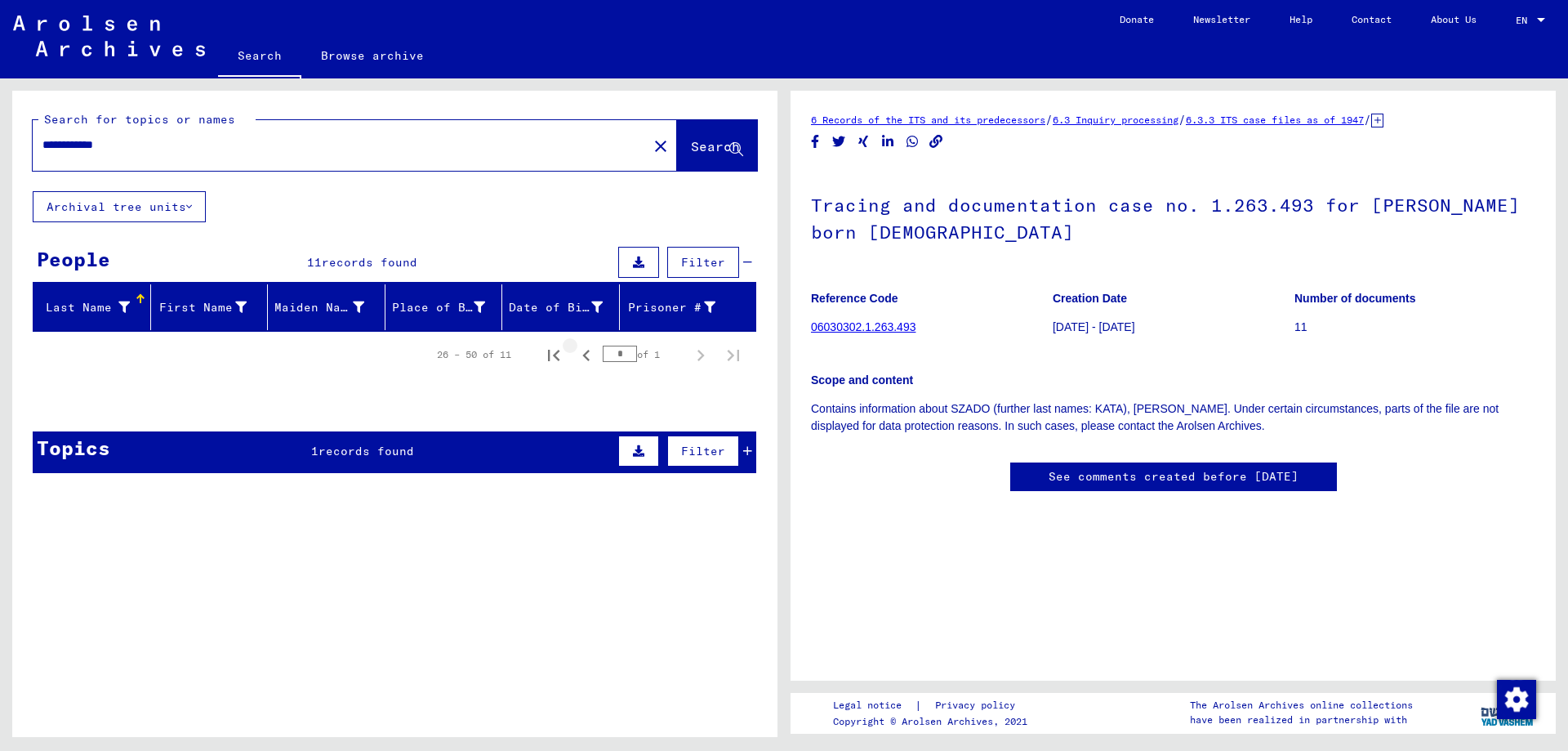
scroll to position [0, 0]
click at [566, 359] on button "First page" at bounding box center [553, 354] width 33 height 33
type input "*"
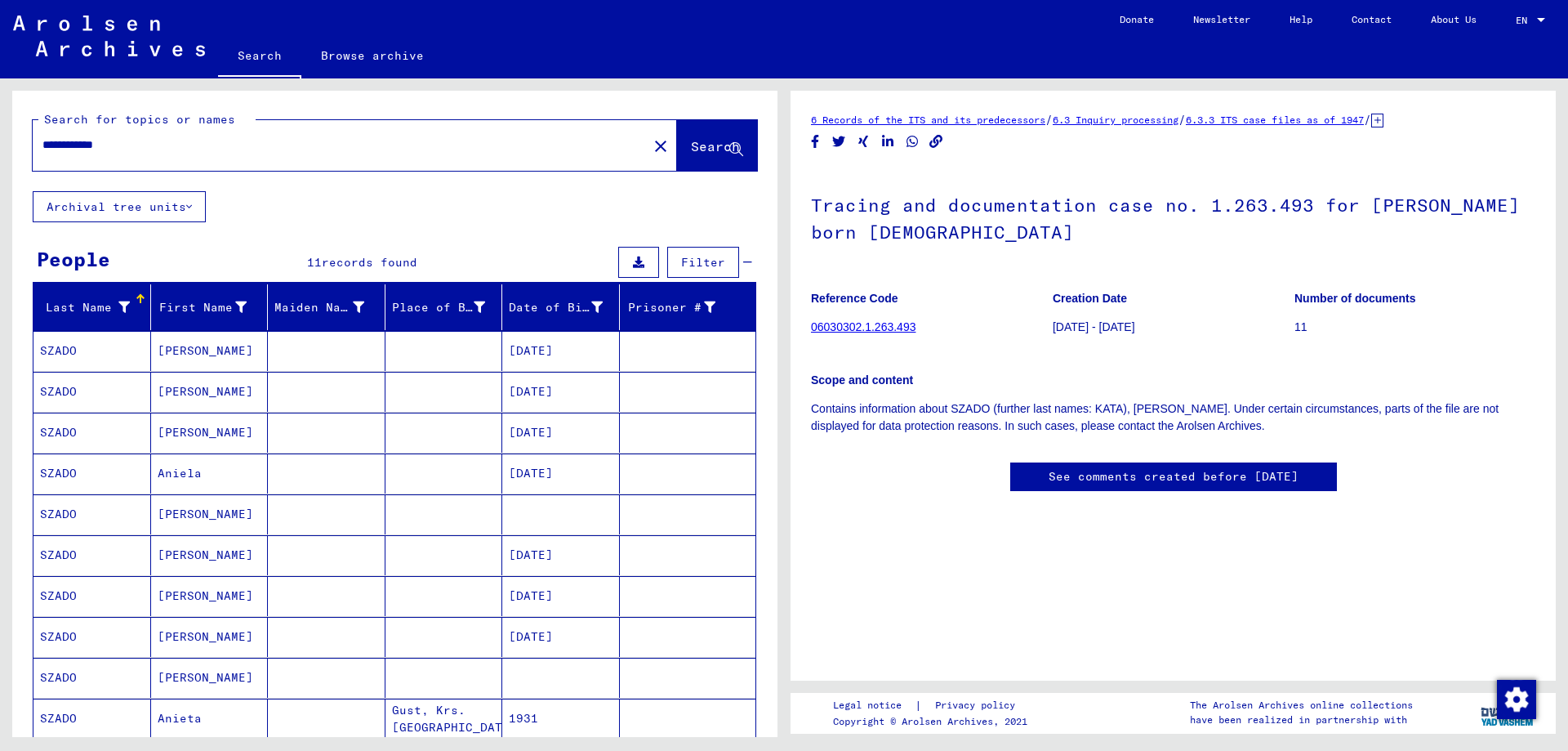
drag, startPoint x: 200, startPoint y: 147, endPoint x: 0, endPoint y: 98, distance: 205.9
click at [42, 136] on input "**********" at bounding box center [340, 145] width 596 height 17
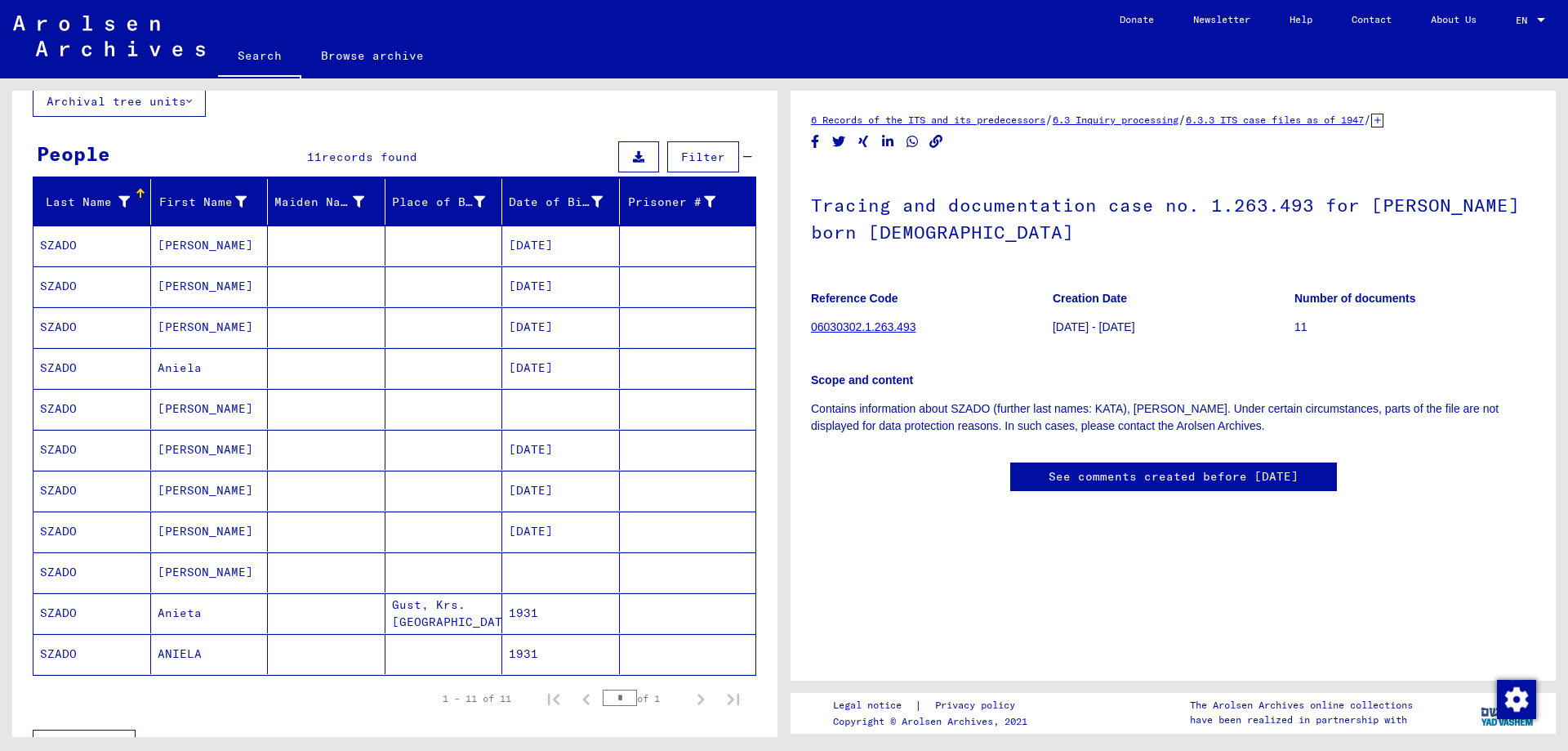
drag, startPoint x: 394, startPoint y: 592, endPoint x: 416, endPoint y: 622, distance: 37.2
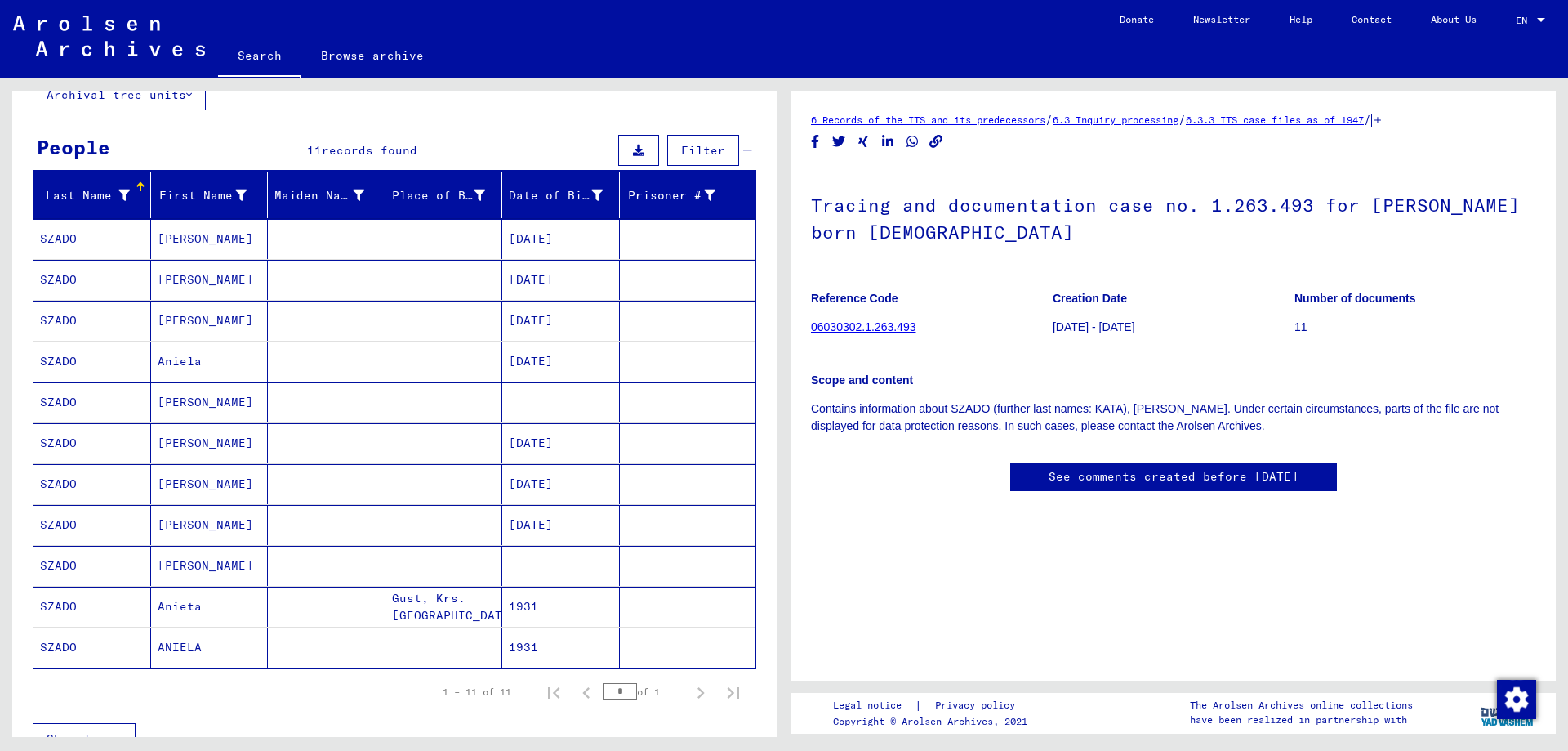
click at [417, 627] on mat-cell at bounding box center [444, 647] width 118 height 40
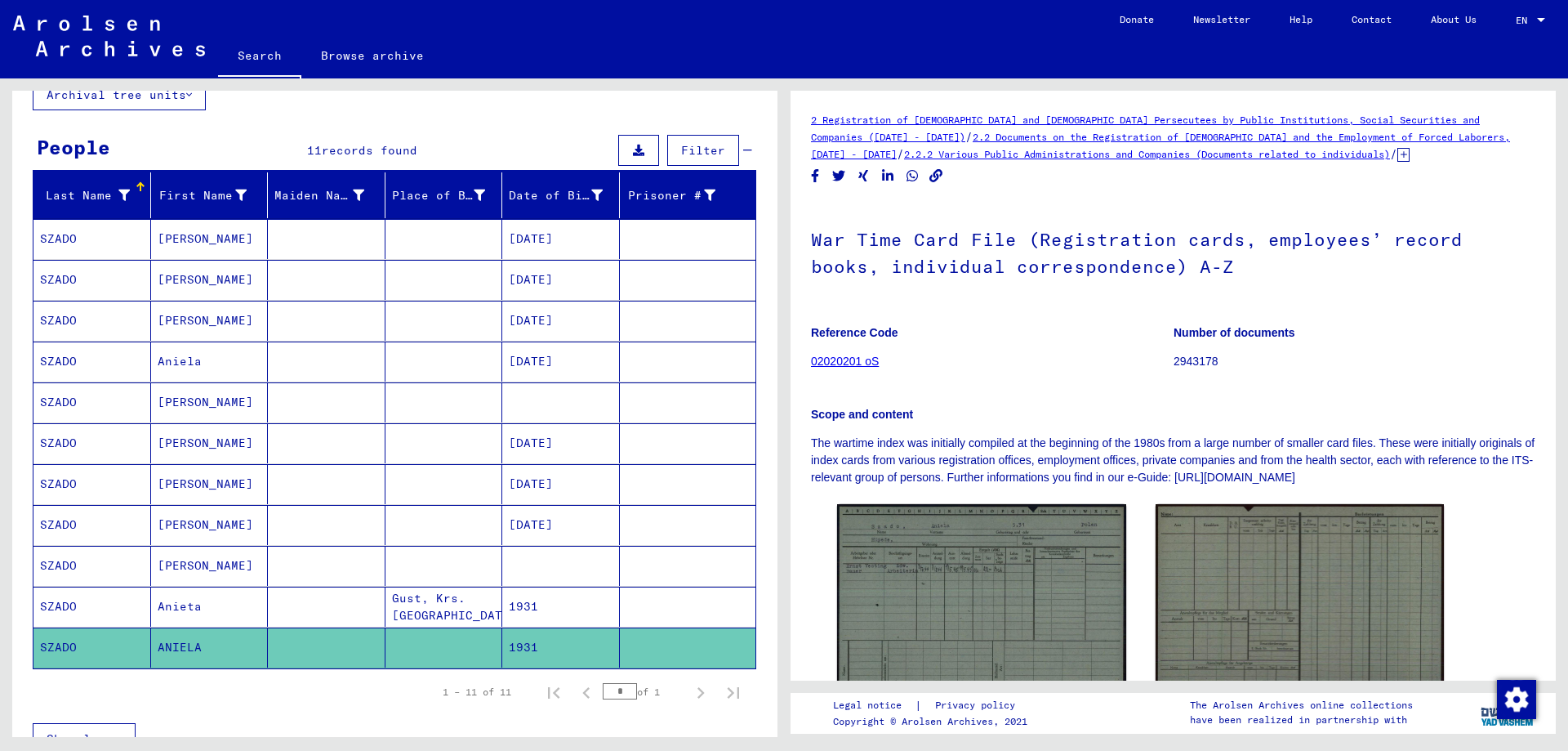
click at [505, 619] on mat-cell "1931" at bounding box center [561, 606] width 118 height 40
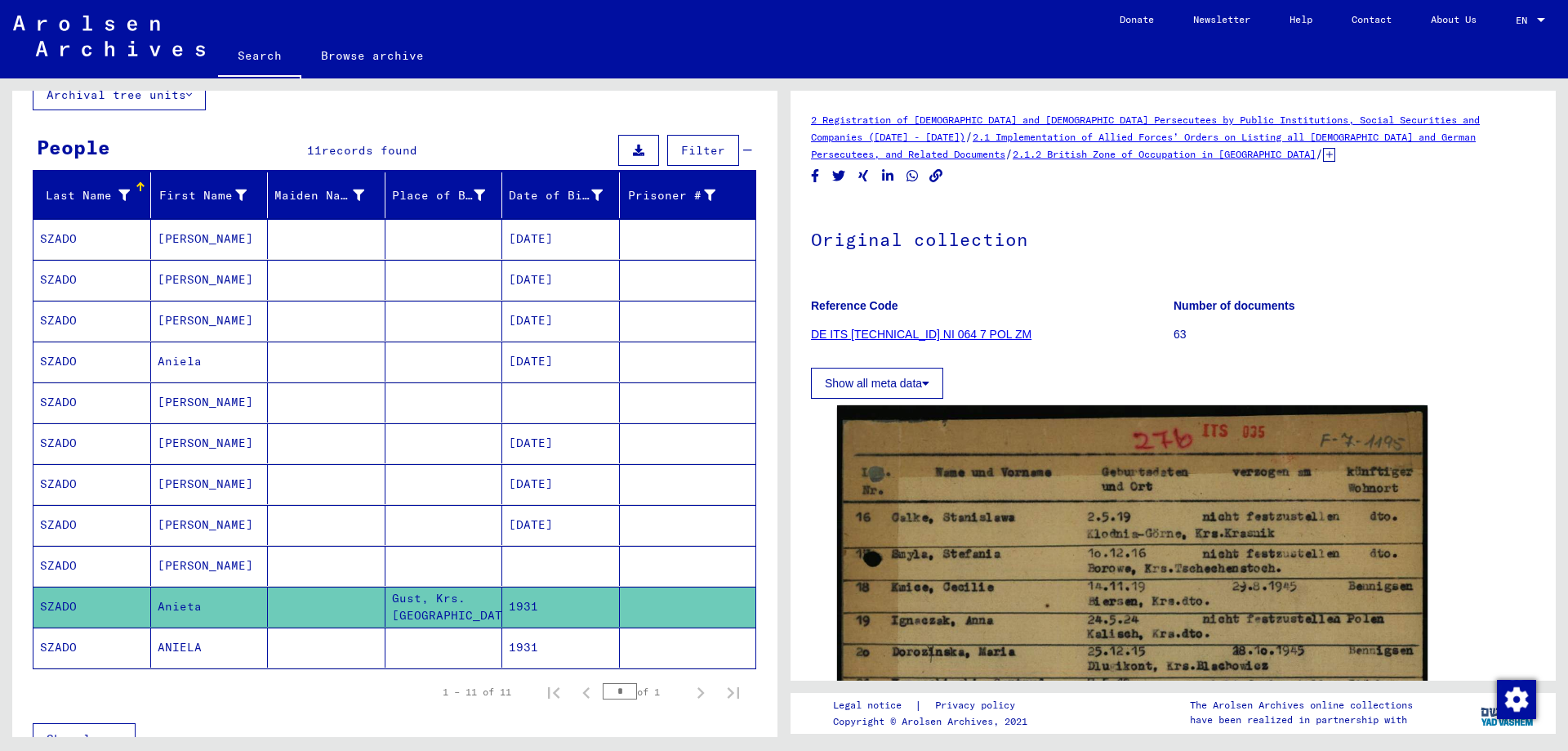
click at [485, 629] on mat-cell at bounding box center [444, 647] width 118 height 40
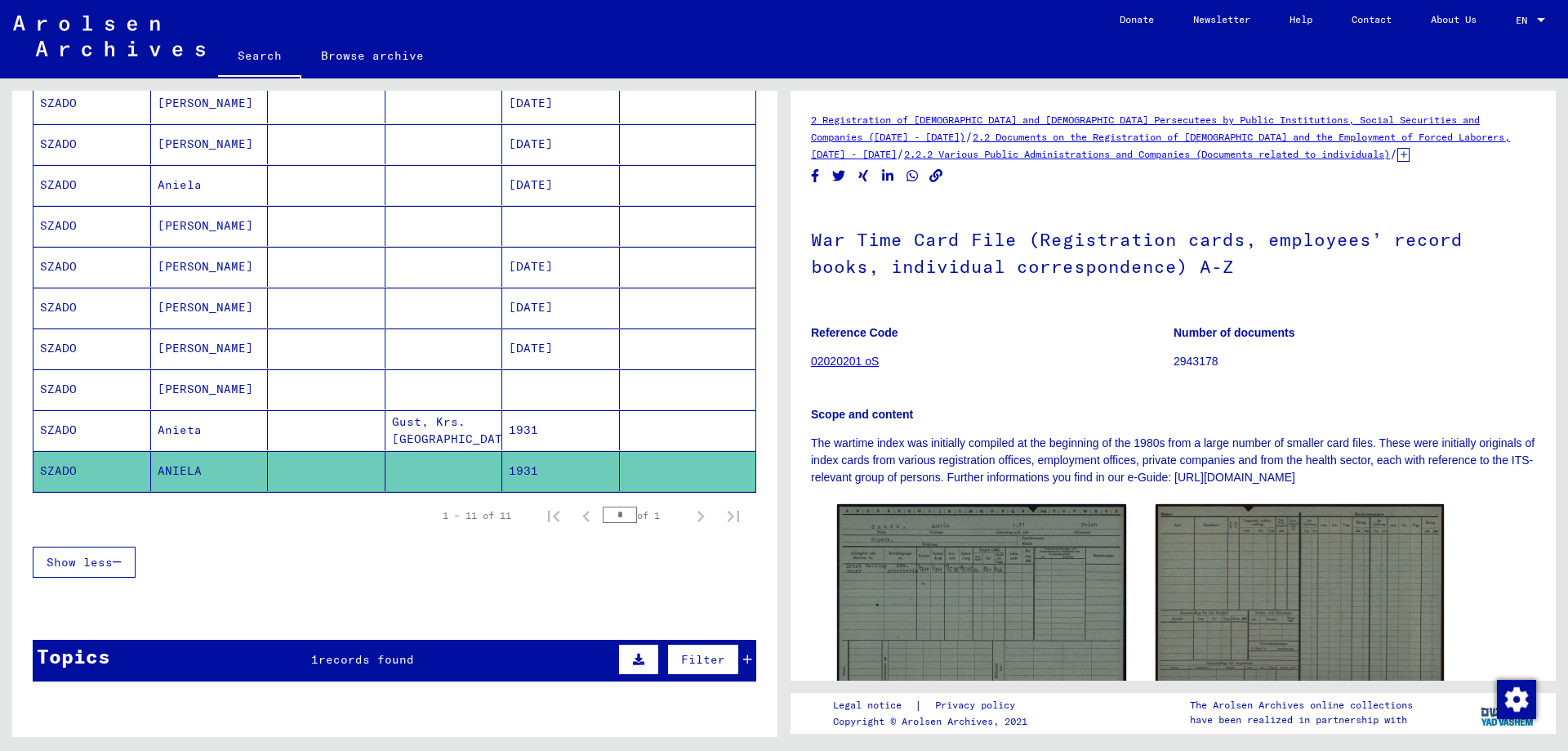
scroll to position [530, 0]
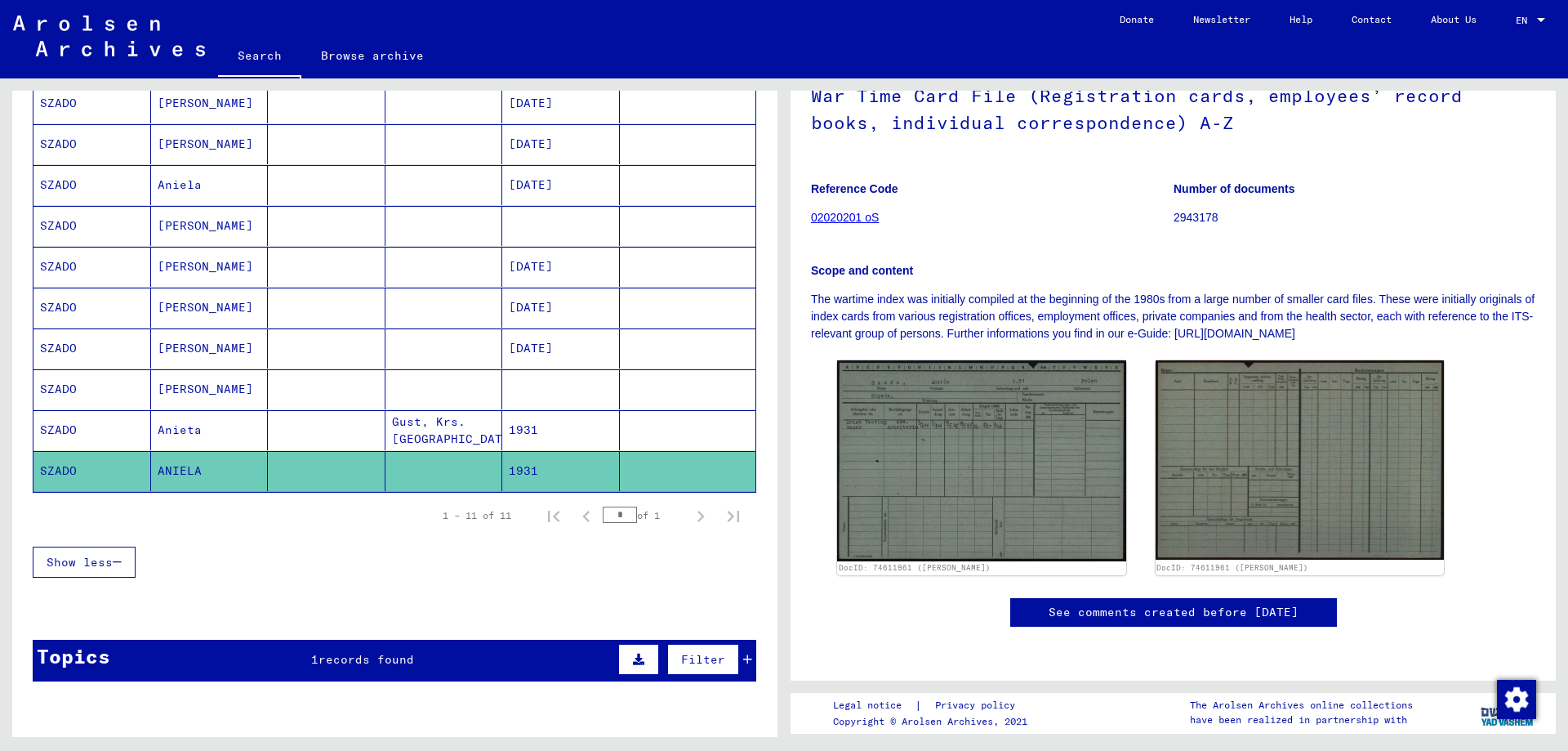
click at [380, 665] on span "records found" at bounding box center [366, 659] width 96 height 14
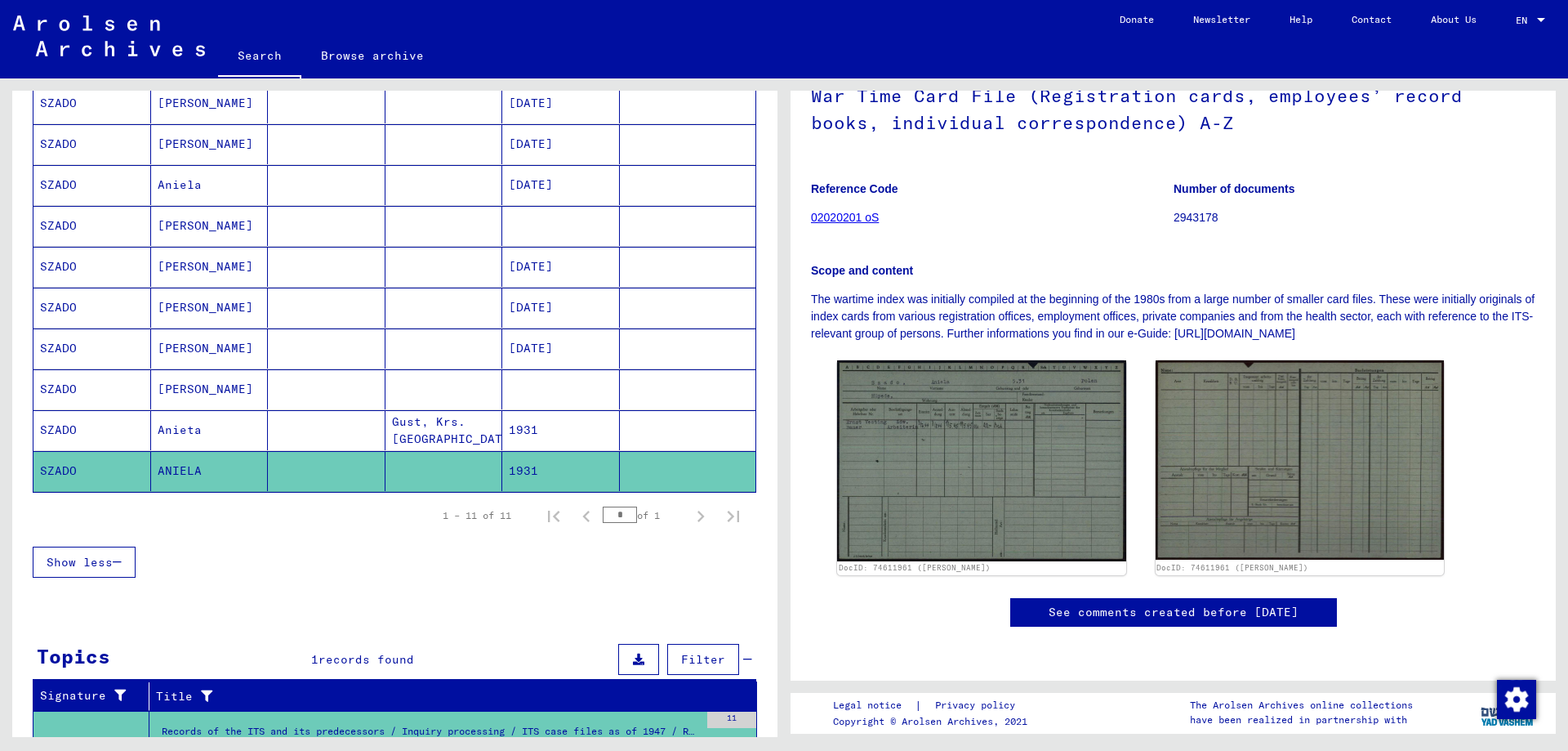
scroll to position [432, 0]
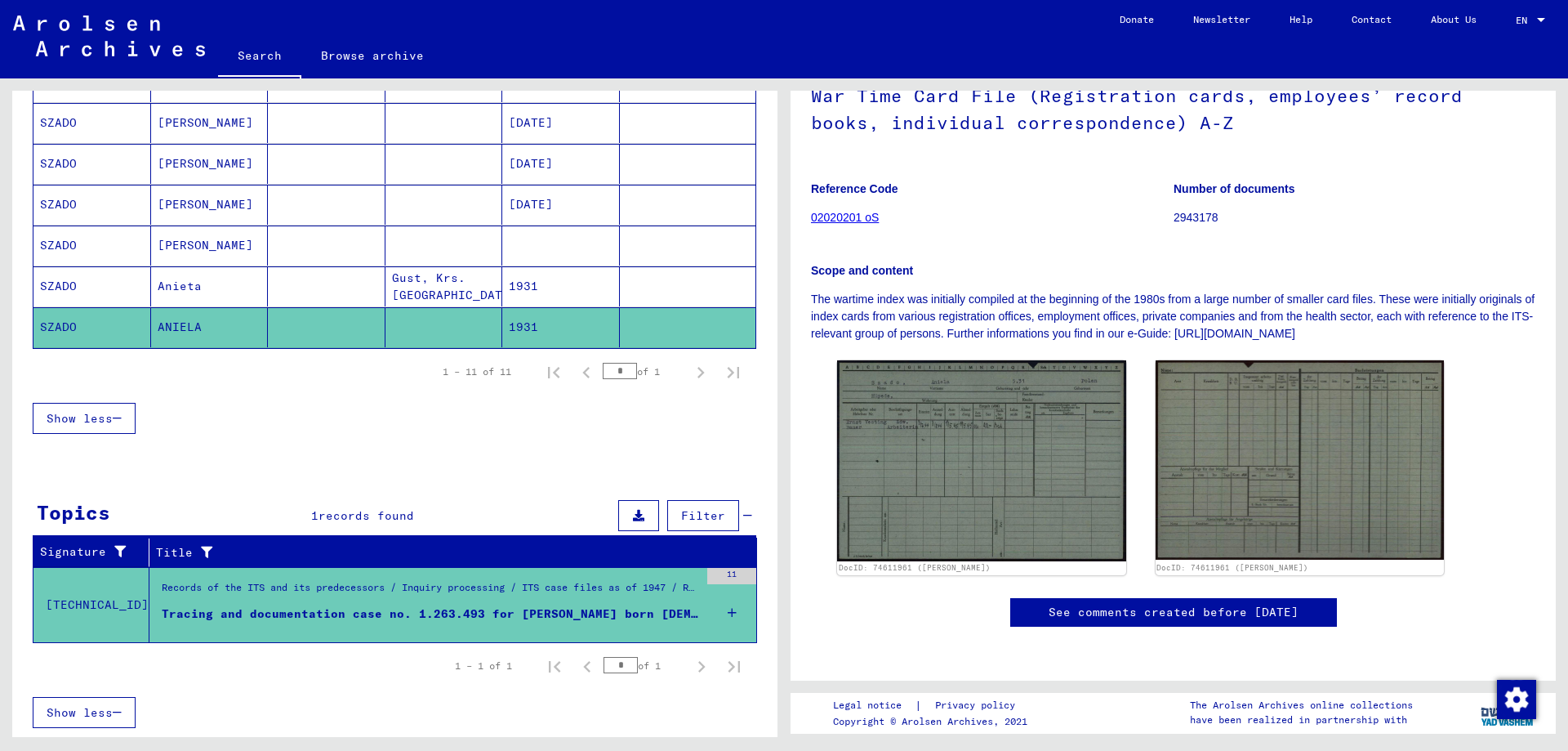
click at [367, 645] on div "1 – 1 of 1 * of 1" at bounding box center [395, 666] width 724 height 46
click at [367, 631] on div "Records of the ITS and its predecessors / Inquiry processing / ITS case files a…" at bounding box center [424, 605] width 550 height 75
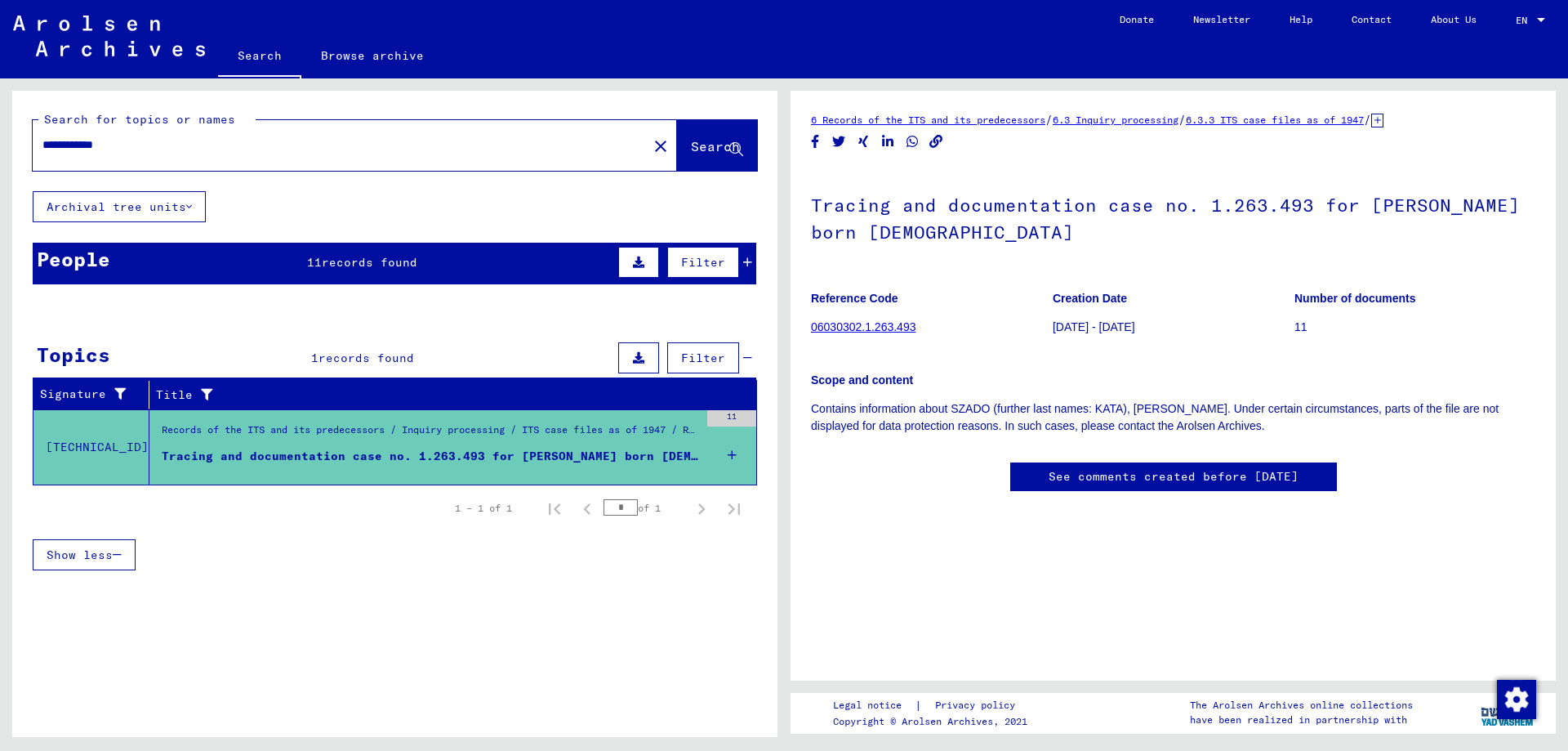
click at [72, 141] on input "**********" at bounding box center [340, 145] width 596 height 17
click at [74, 141] on input "**********" at bounding box center [340, 145] width 596 height 17
click at [74, 142] on input "**********" at bounding box center [340, 145] width 596 height 17
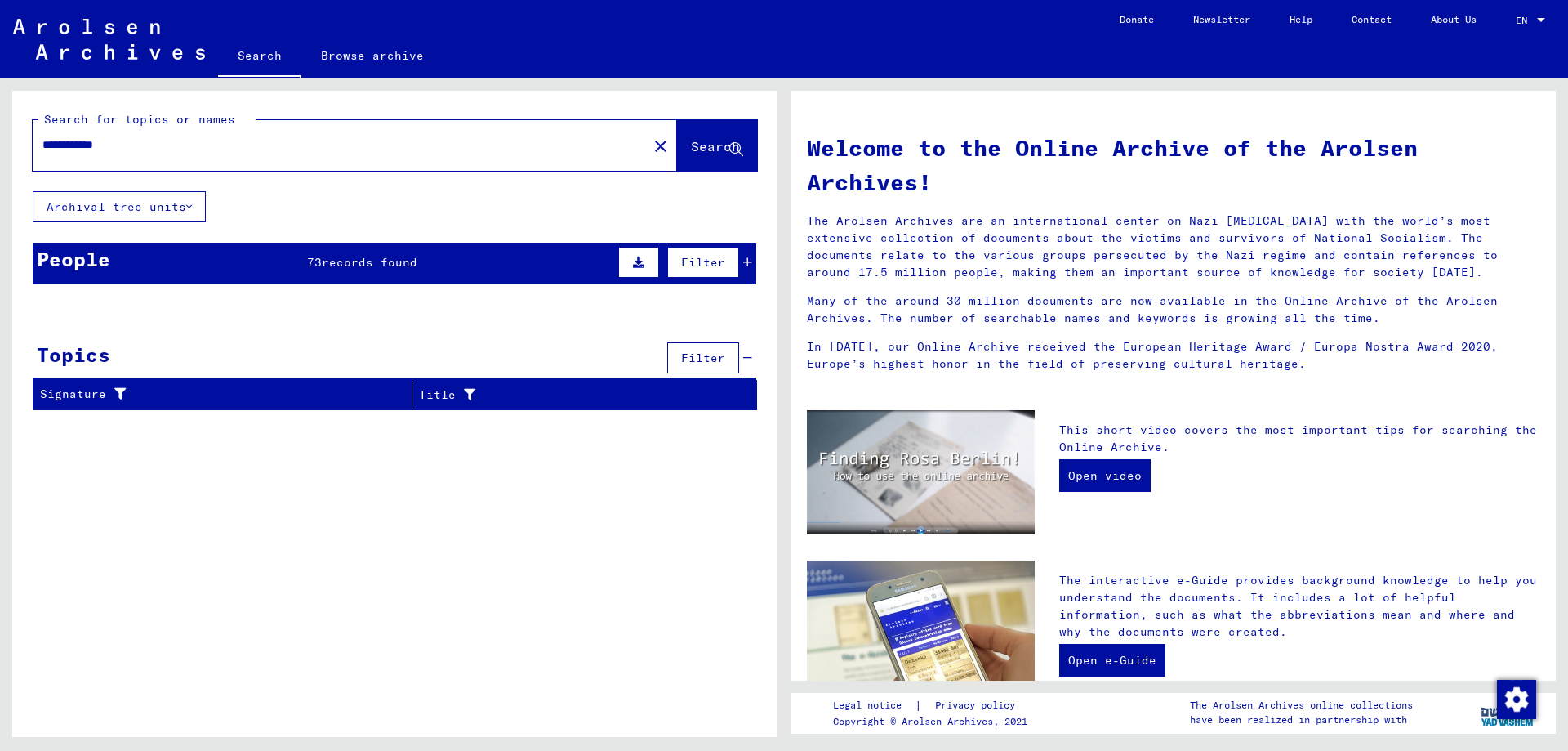
click at [324, 246] on div "People 73 records found Filter" at bounding box center [395, 263] width 723 height 42
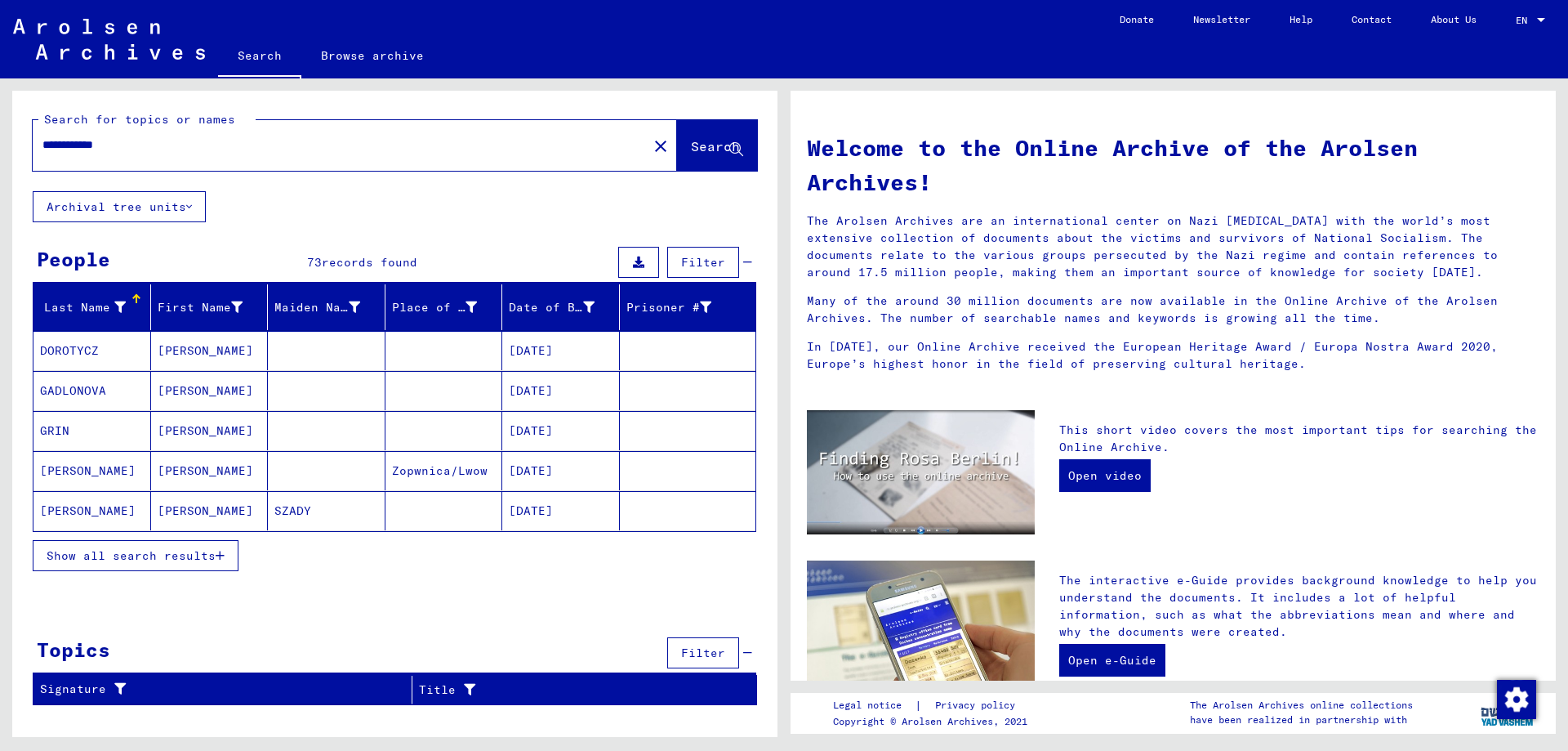
click at [274, 685] on div "Signature" at bounding box center [215, 689] width 352 height 17
click at [198, 146] on input "**********" at bounding box center [335, 145] width 585 height 17
click at [80, 142] on input "**********" at bounding box center [335, 145] width 585 height 17
drag, startPoint x: 116, startPoint y: 154, endPoint x: 0, endPoint y: 90, distance: 132.5
click at [42, 136] on input "**********" at bounding box center [335, 145] width 585 height 17
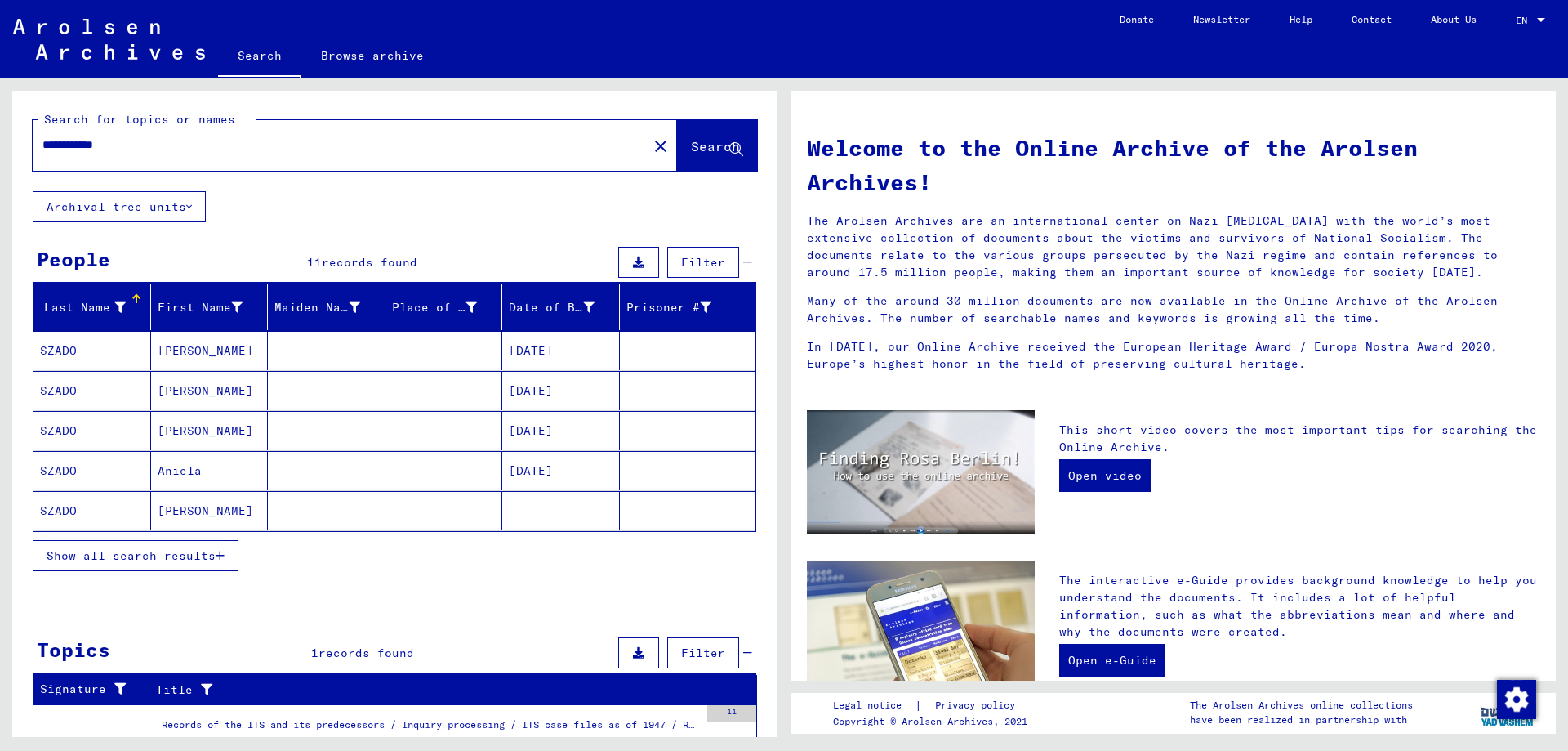
scroll to position [92, 0]
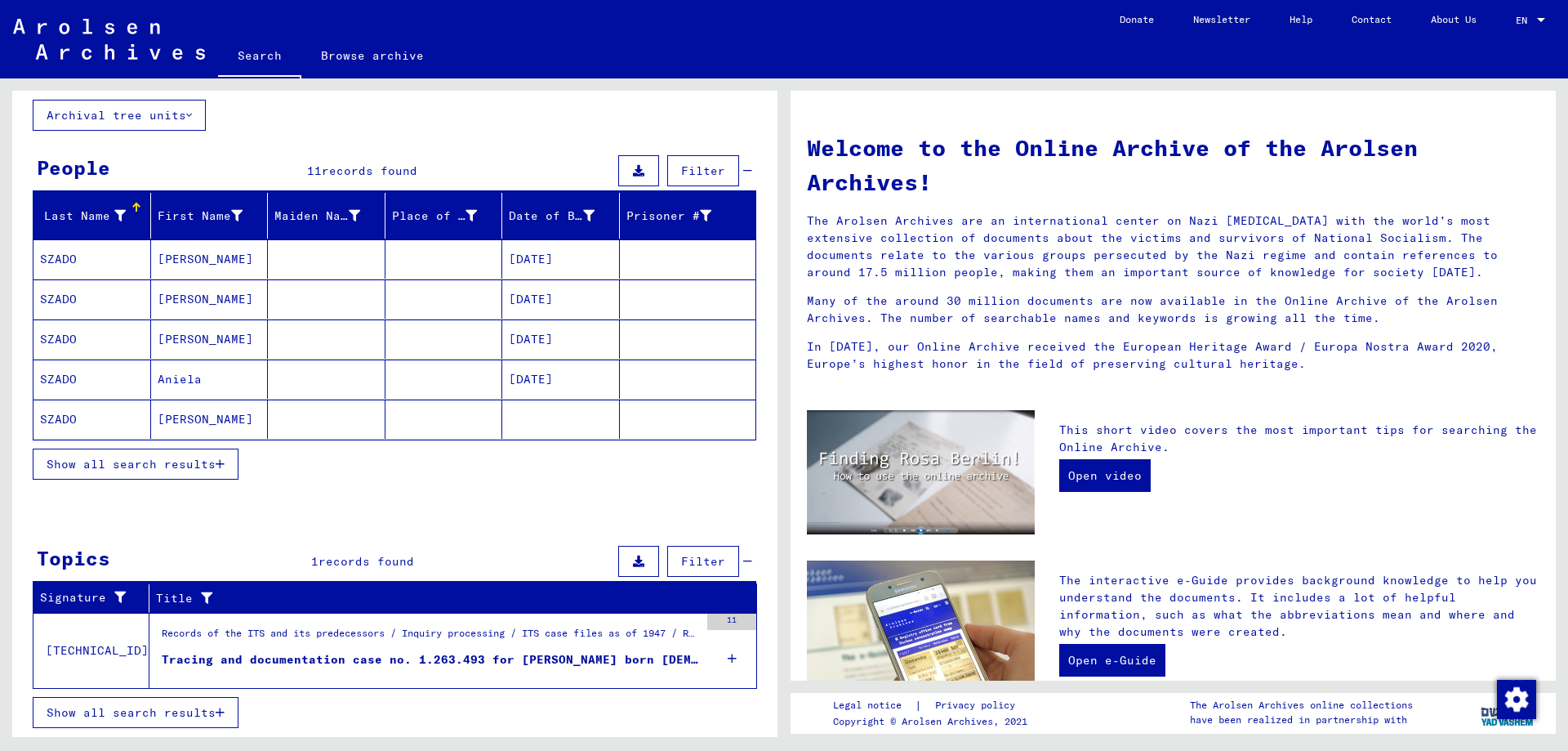
click at [446, 658] on div "Tracing and documentation case no. 1.263.493 for [PERSON_NAME] born [DEMOGRAPHI…" at bounding box center [430, 659] width 537 height 17
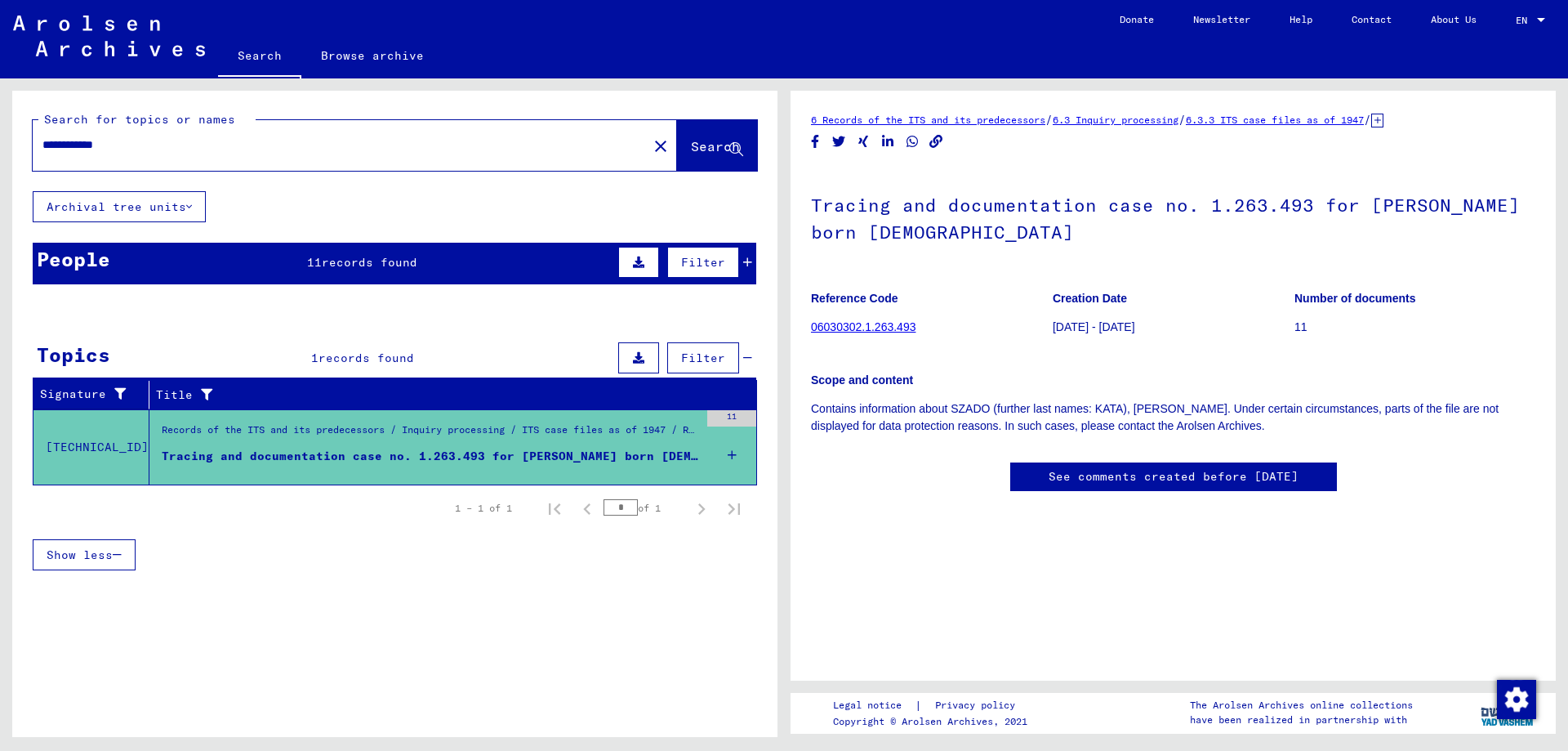
click at [380, 276] on div "People 11 records found Filter" at bounding box center [395, 263] width 723 height 42
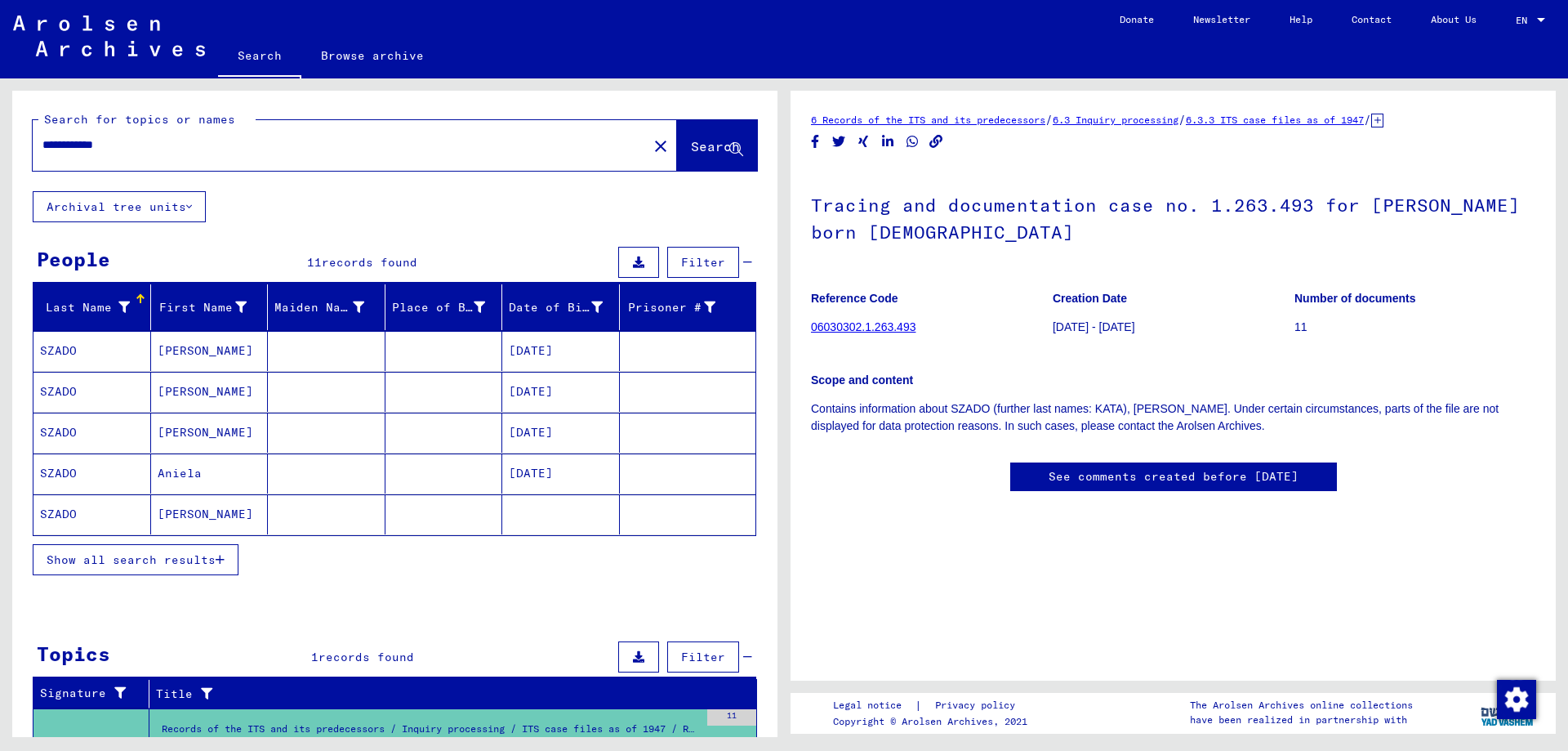
click at [152, 554] on span "Show all search results" at bounding box center [131, 559] width 169 height 14
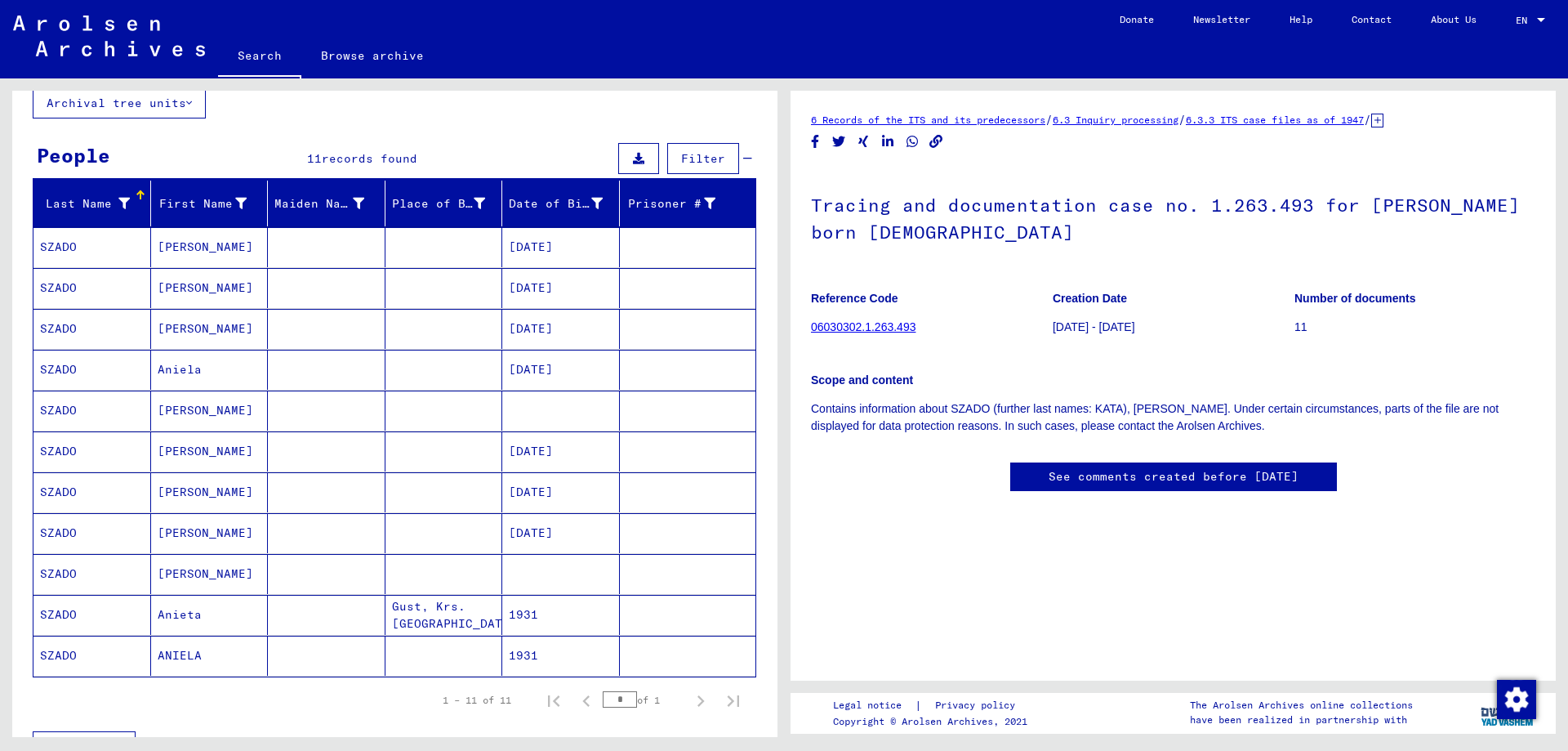
scroll to position [88, 0]
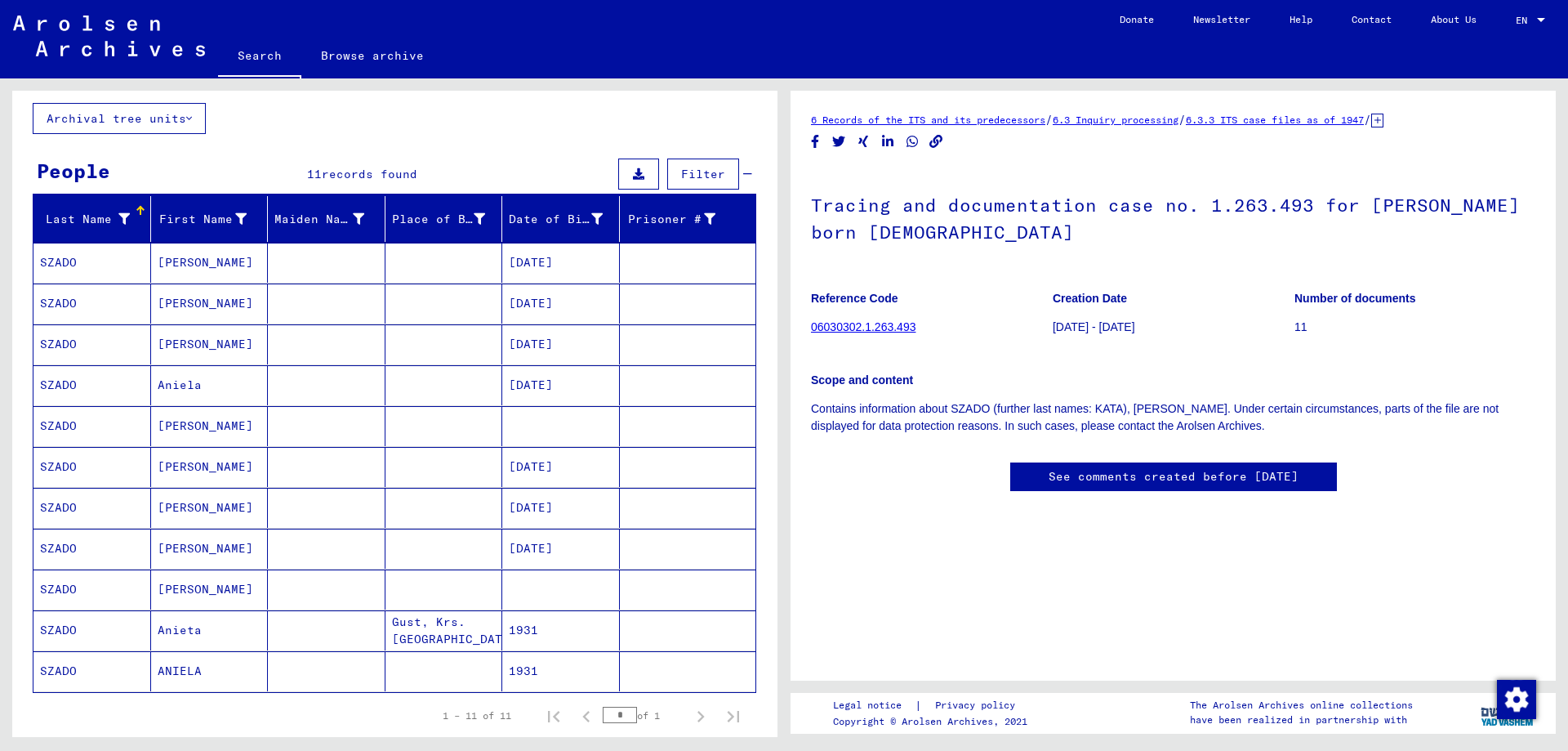
click at [238, 597] on mat-cell "[PERSON_NAME]" at bounding box center [209, 589] width 118 height 40
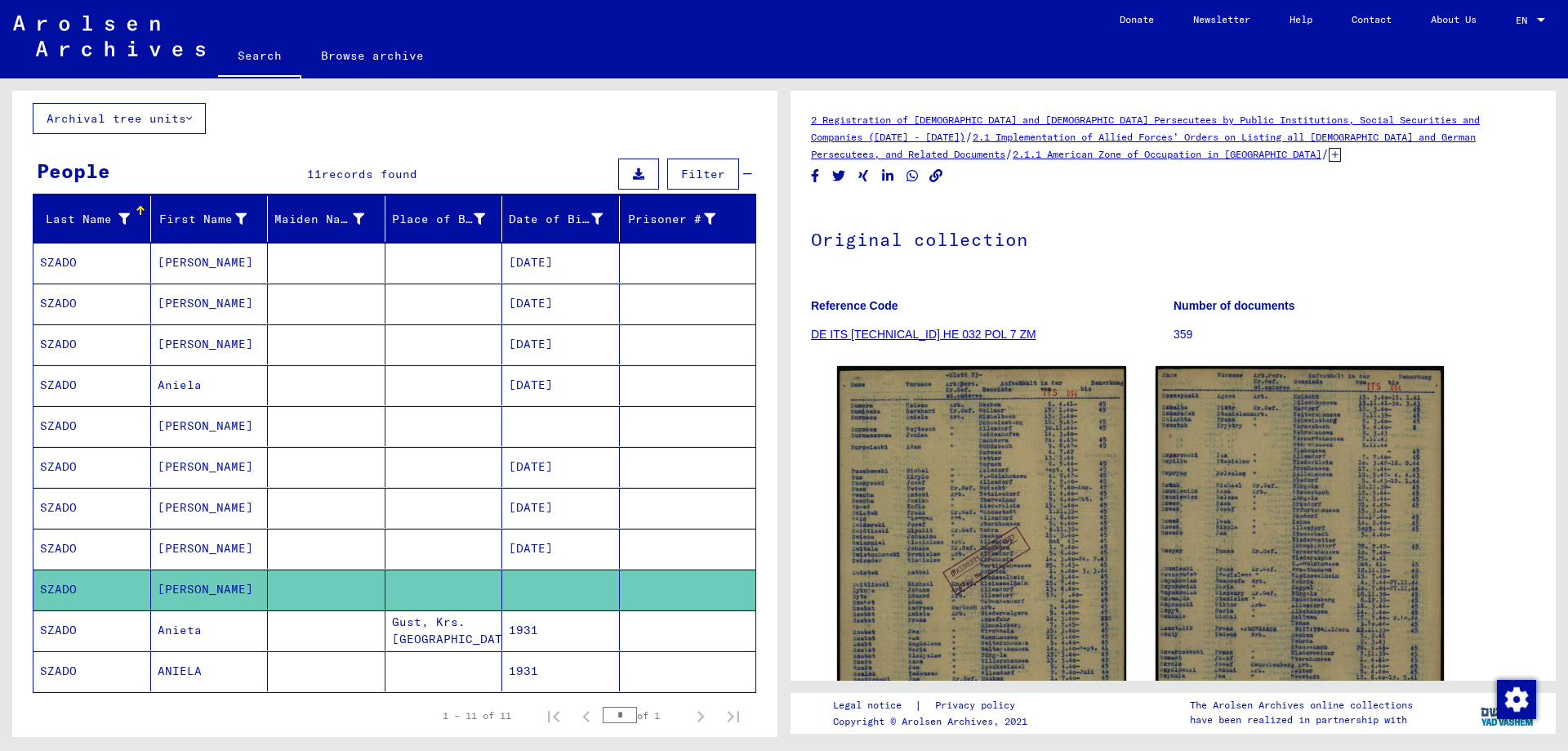
click at [280, 394] on mat-cell at bounding box center [326, 385] width 118 height 40
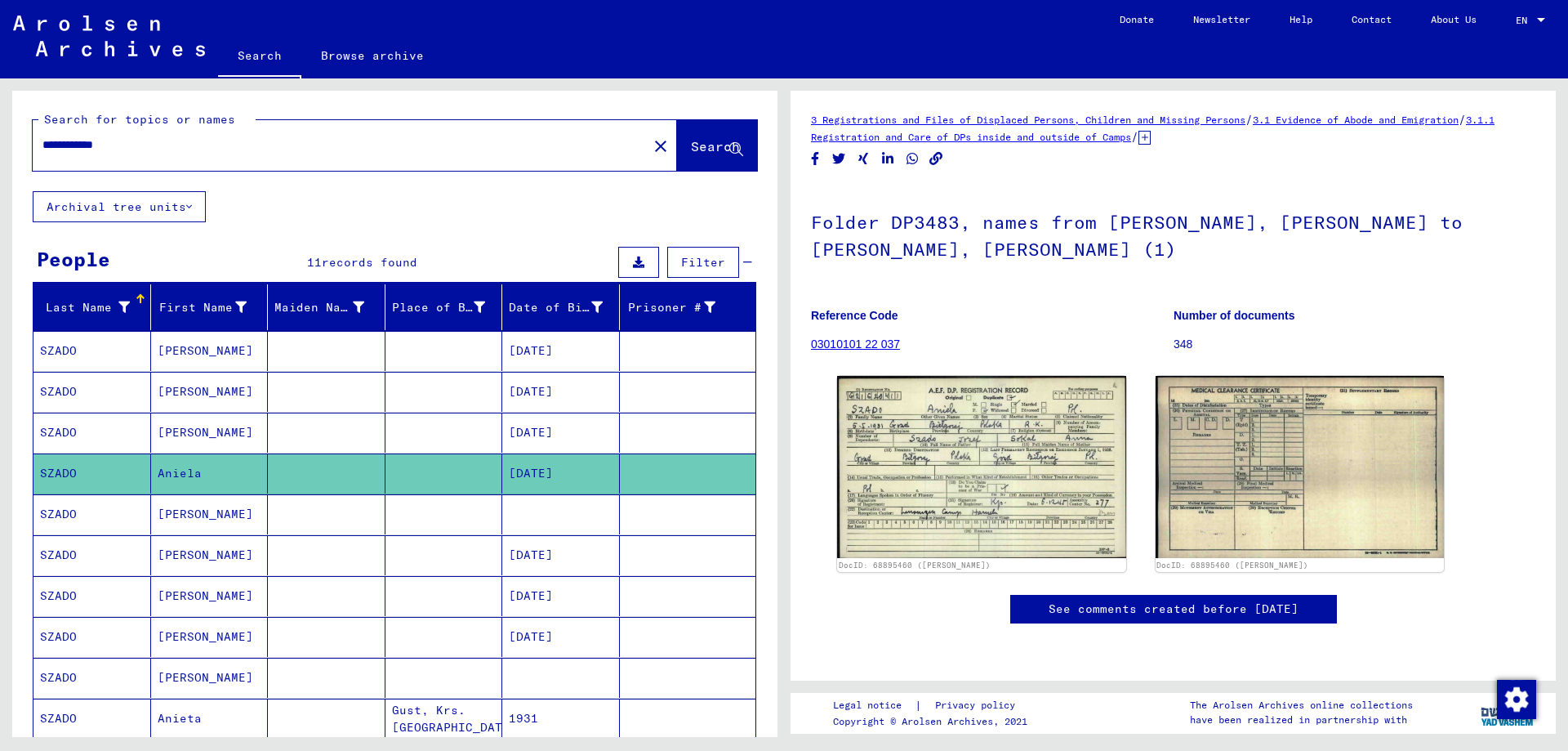
click at [125, 146] on input "**********" at bounding box center [340, 145] width 596 height 17
type input "**********"
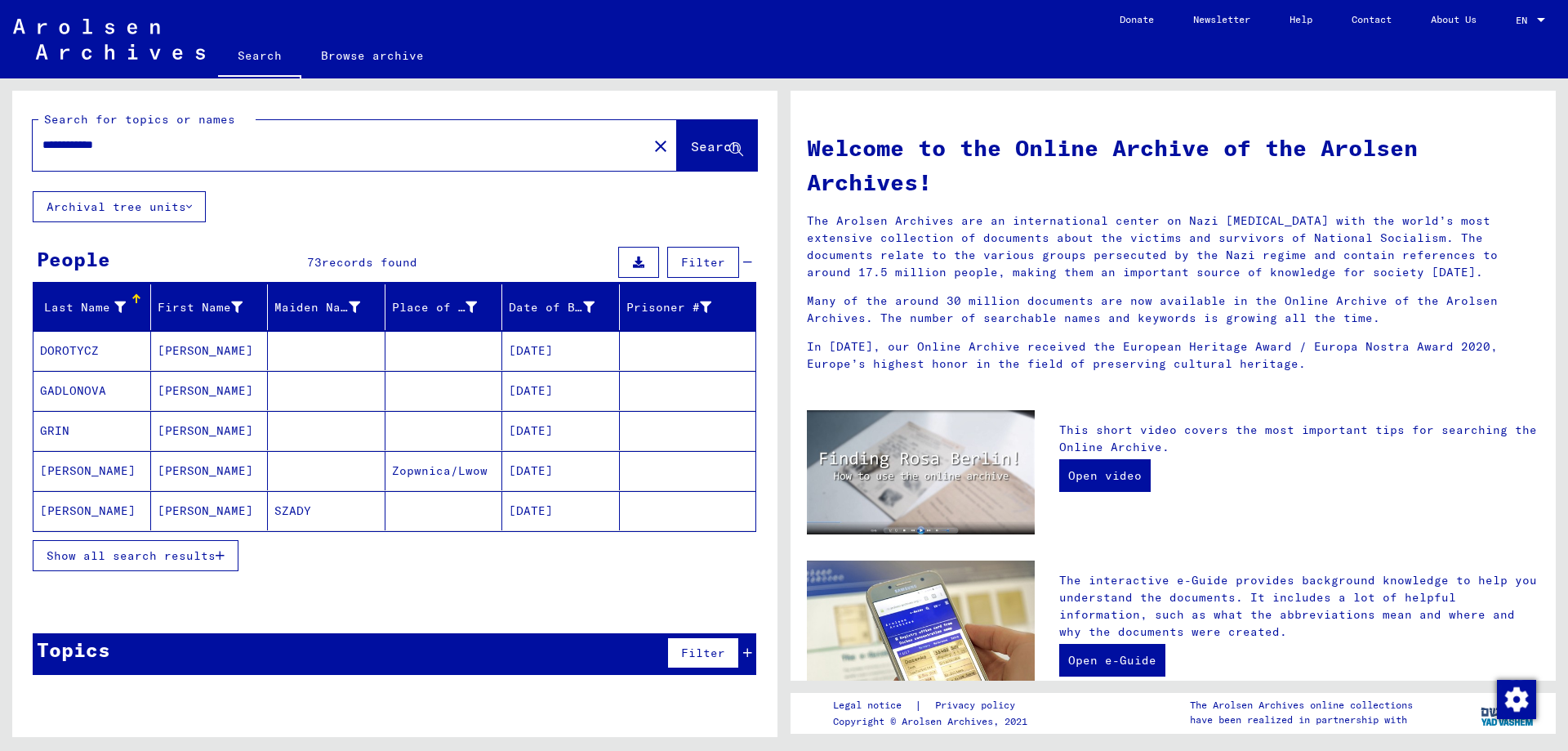
drag, startPoint x: 262, startPoint y: 650, endPoint x: 211, endPoint y: 548, distance: 114.0
click at [260, 650] on div "Topics Filter" at bounding box center [395, 654] width 723 height 42
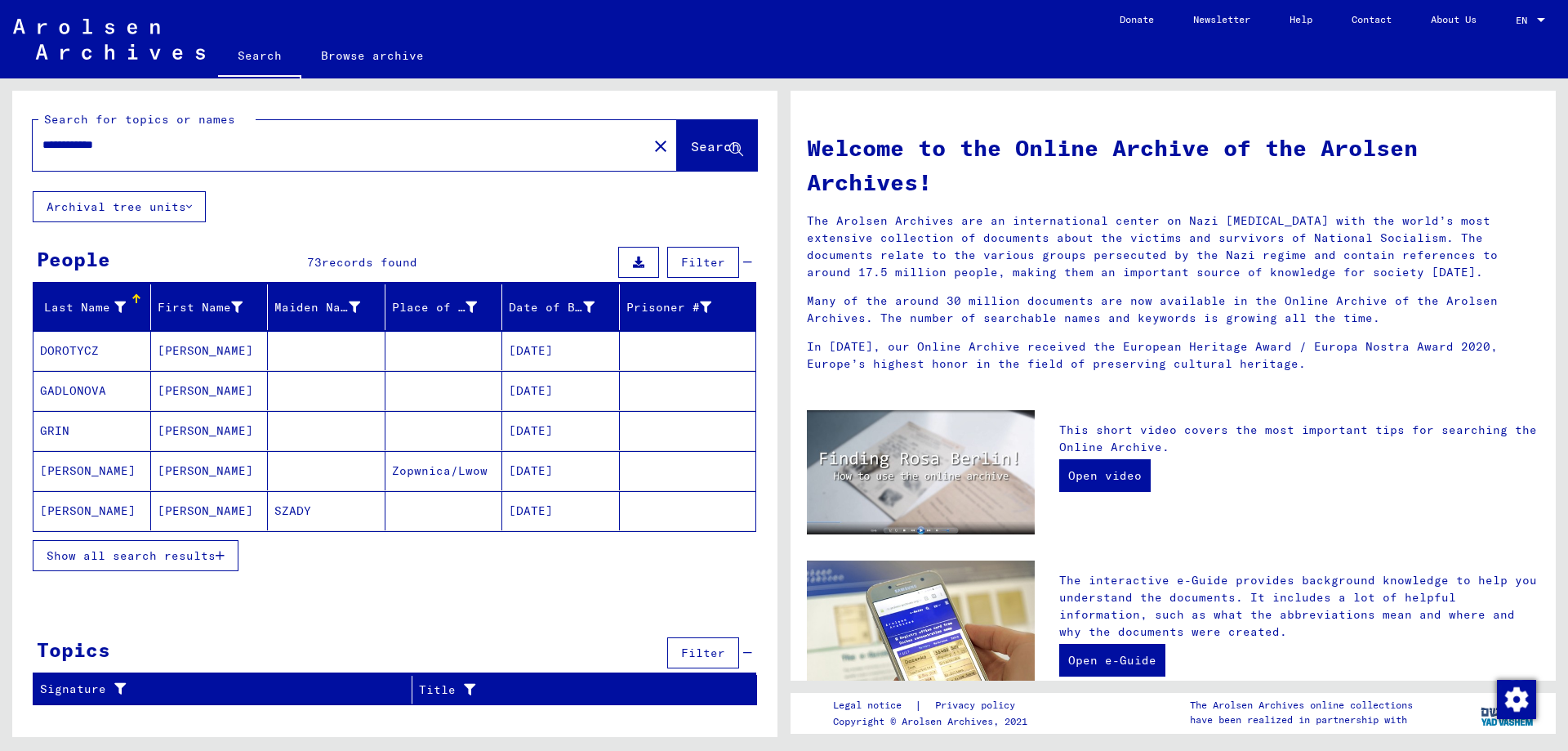
click at [211, 547] on button "Show all search results" at bounding box center [136, 555] width 206 height 31
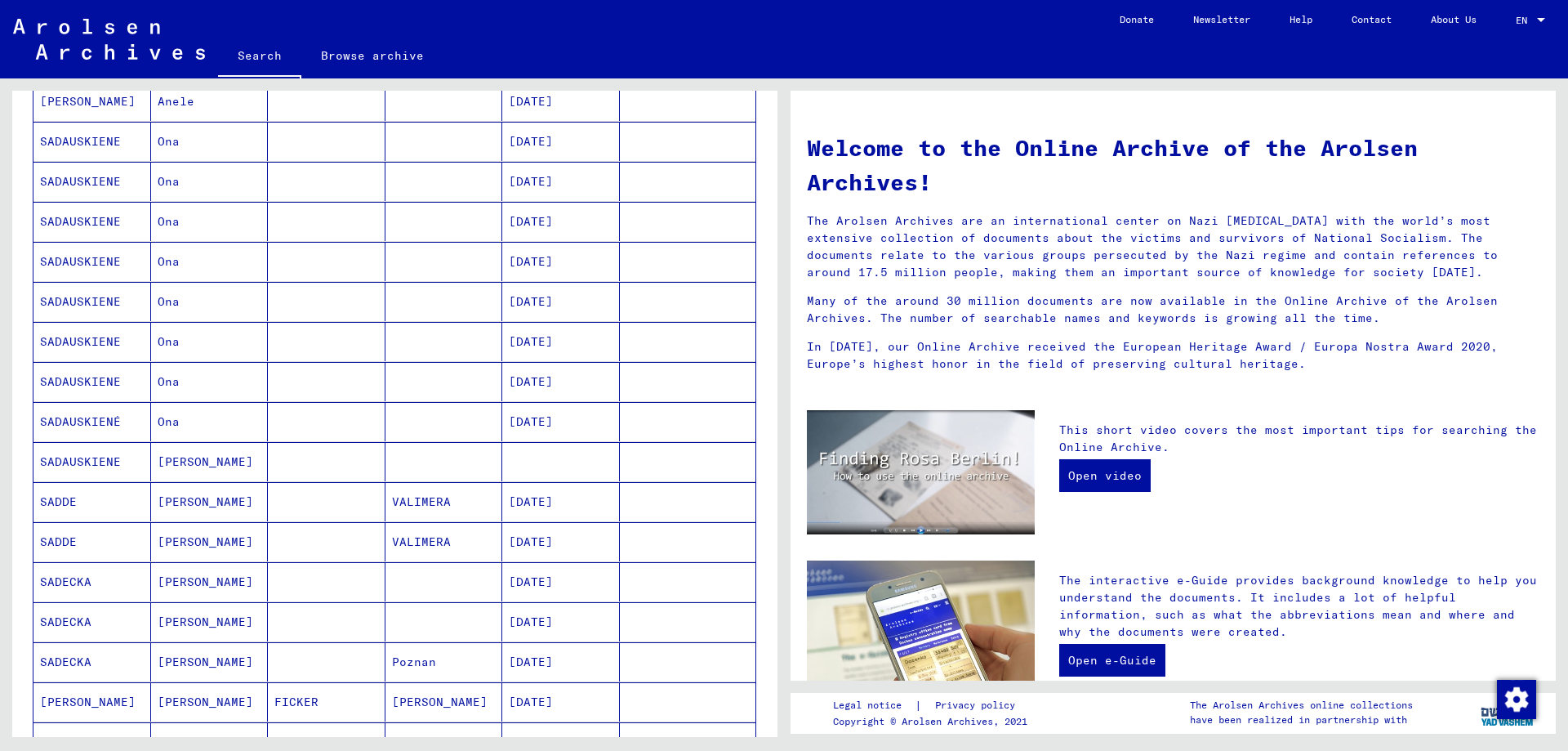
scroll to position [803, 0]
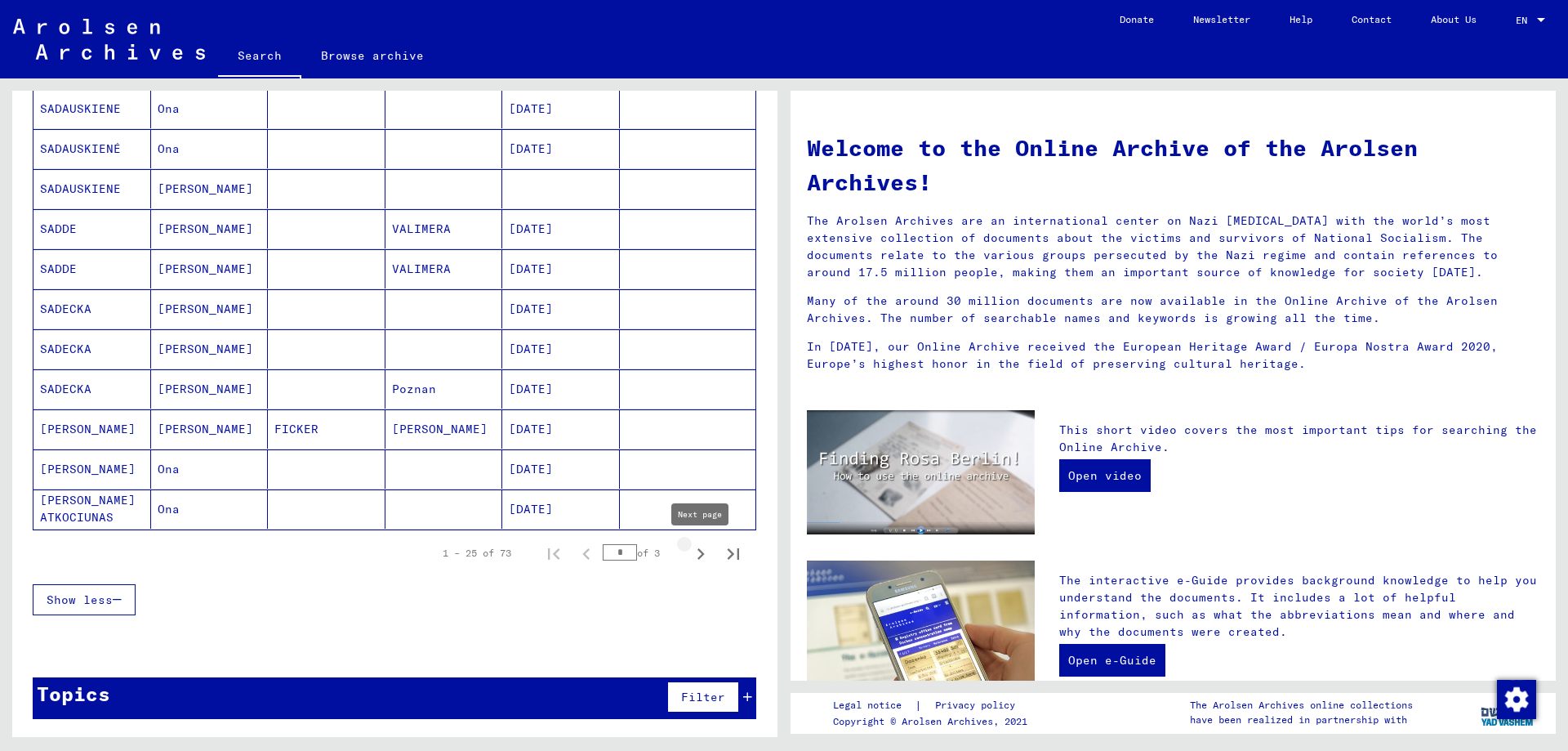
click at [699, 558] on icon "Next page" at bounding box center [701, 554] width 8 height 11
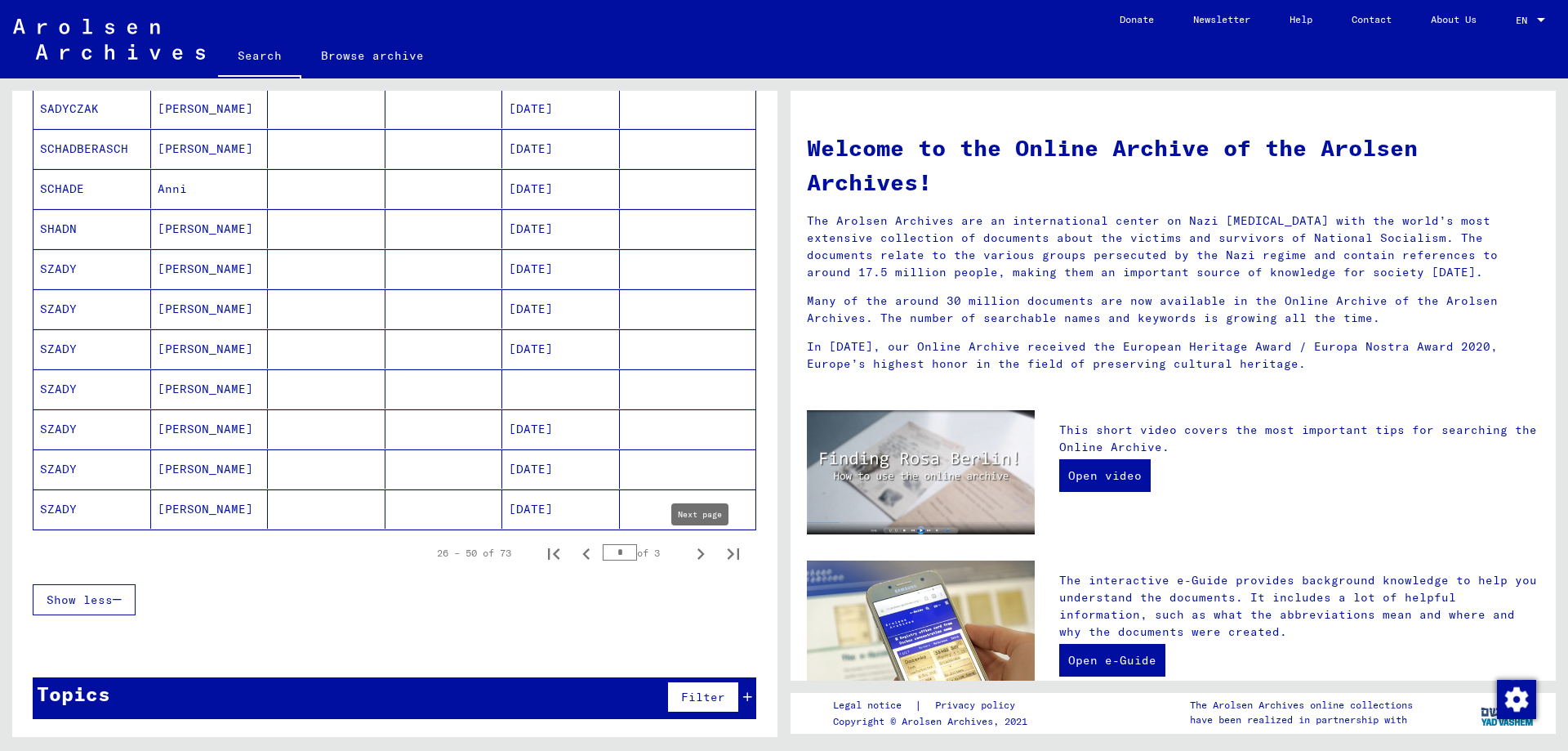
click at [704, 554] on icon "Next page" at bounding box center [701, 554] width 8 height 11
type input "*"
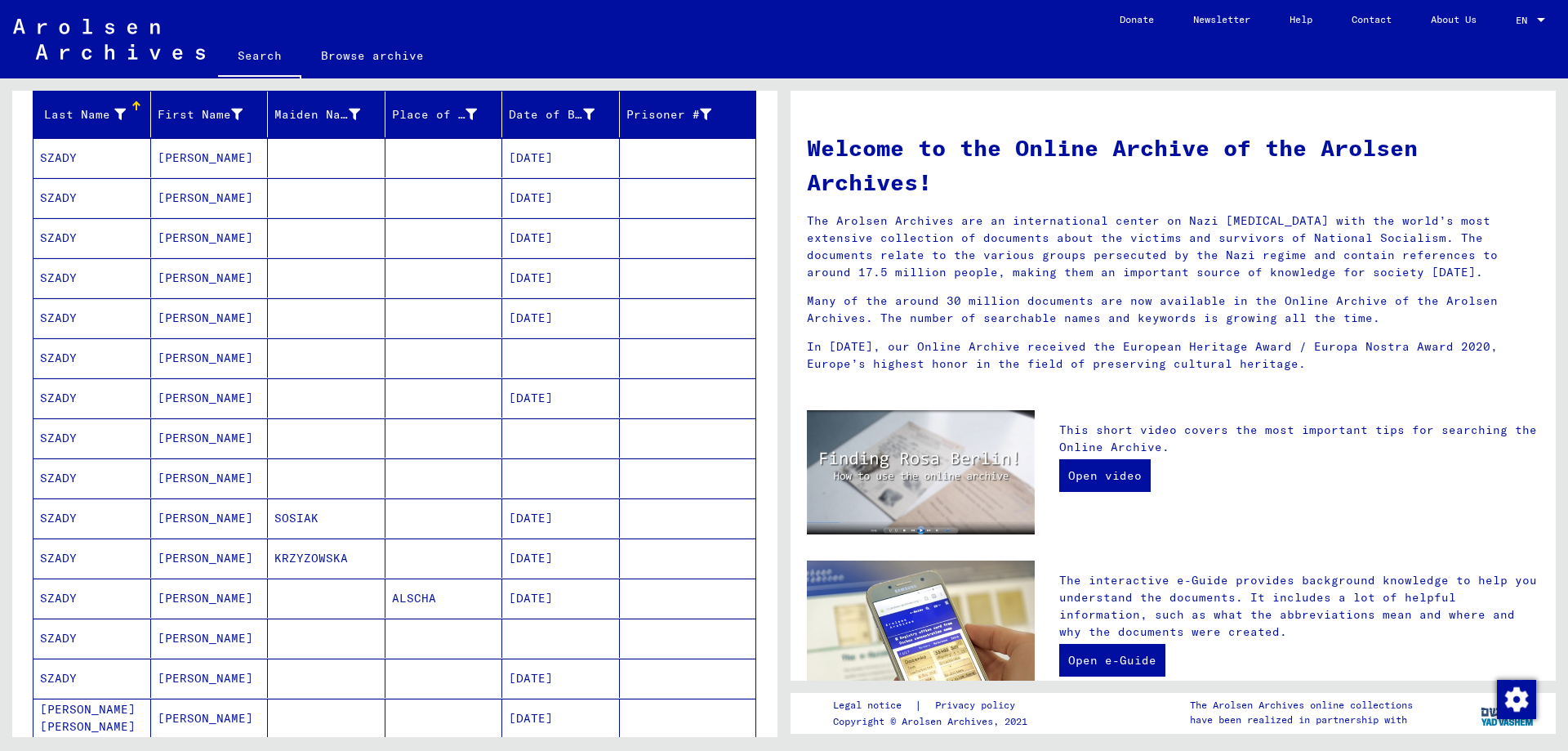
scroll to position [546, 0]
